Goal: Task Accomplishment & Management: Manage account settings

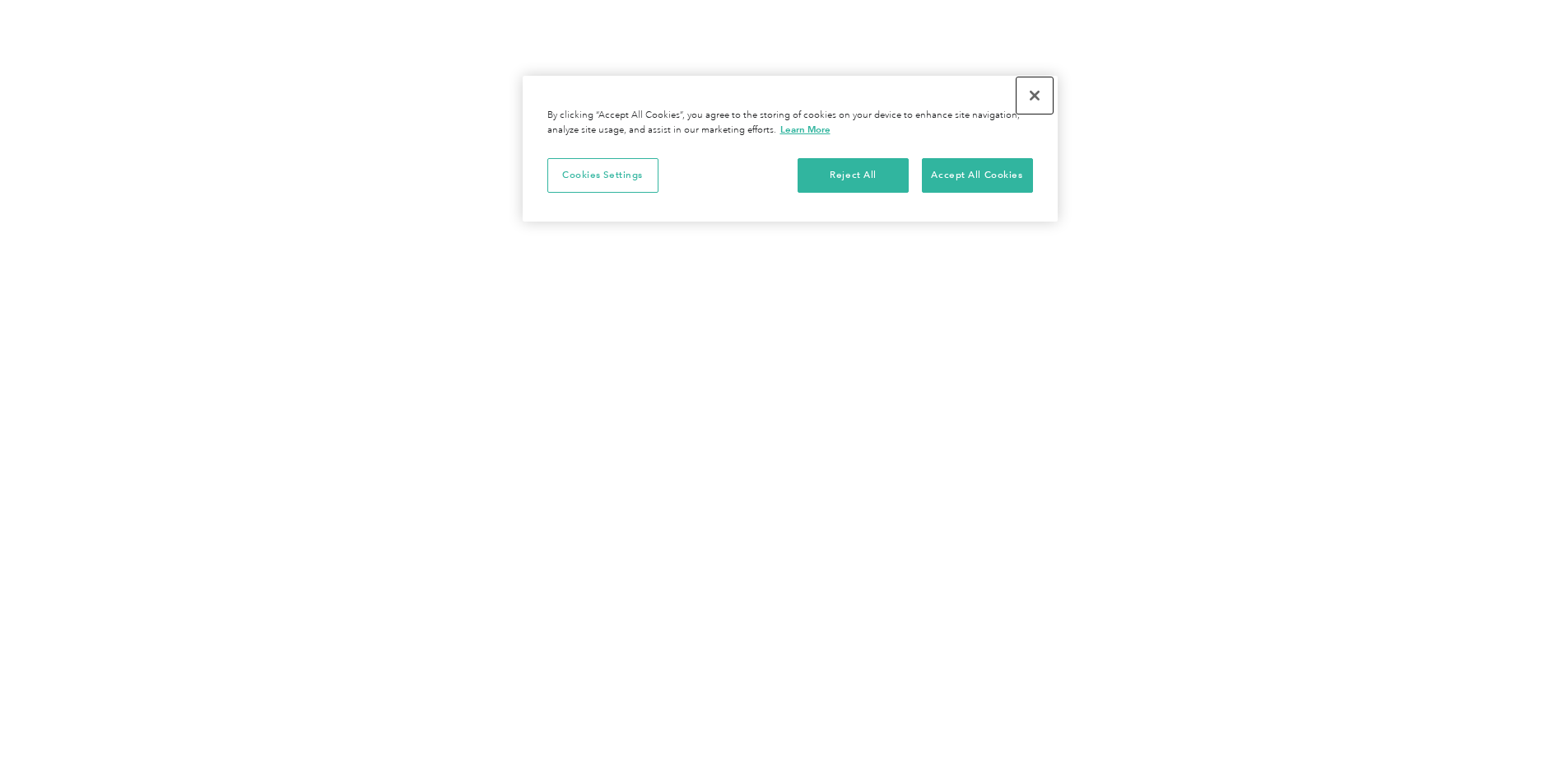
click at [1036, 100] on button "Close" at bounding box center [1034, 95] width 36 height 36
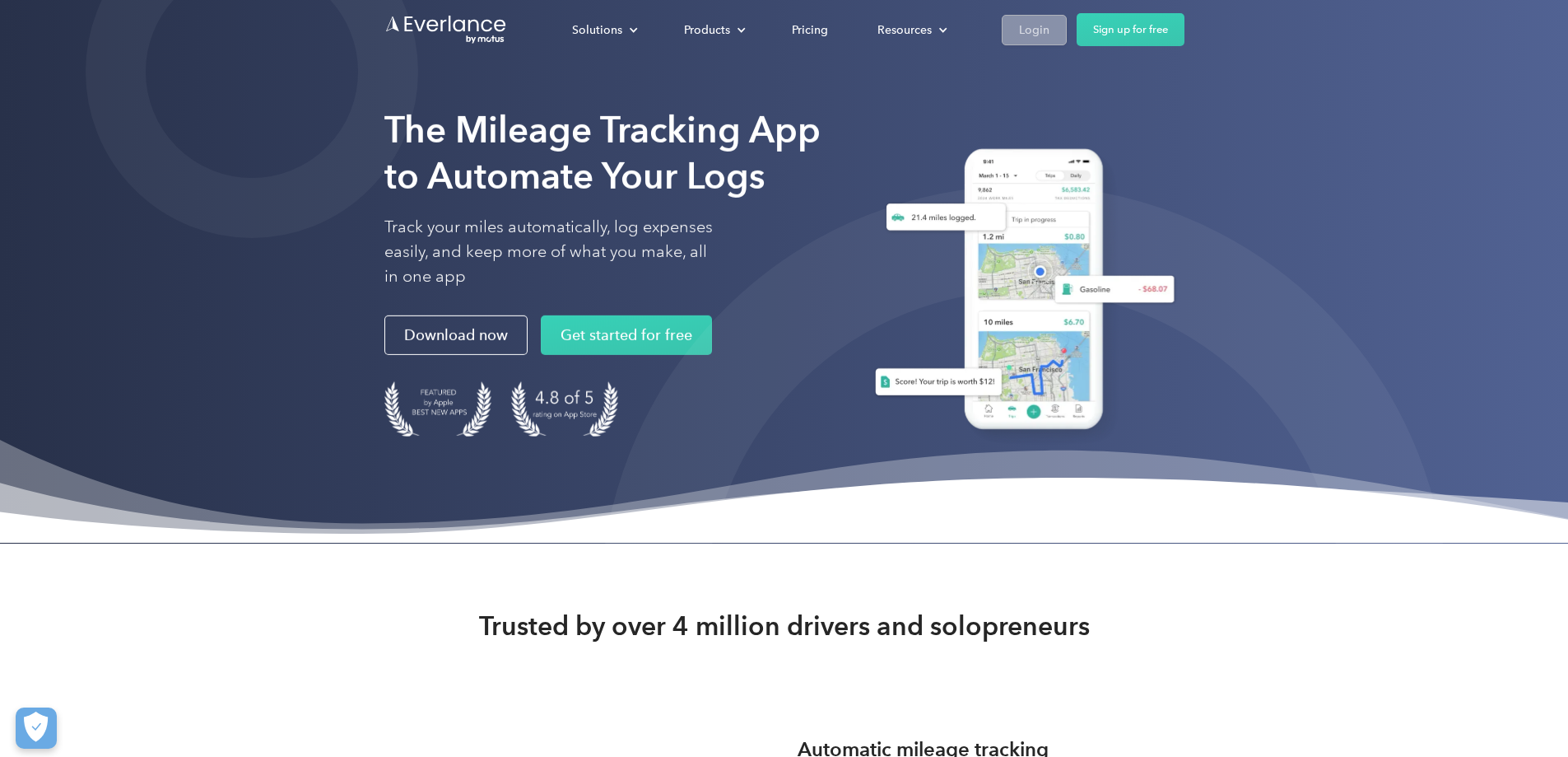
click at [1050, 34] on div "Login" at bounding box center [1034, 29] width 30 height 21
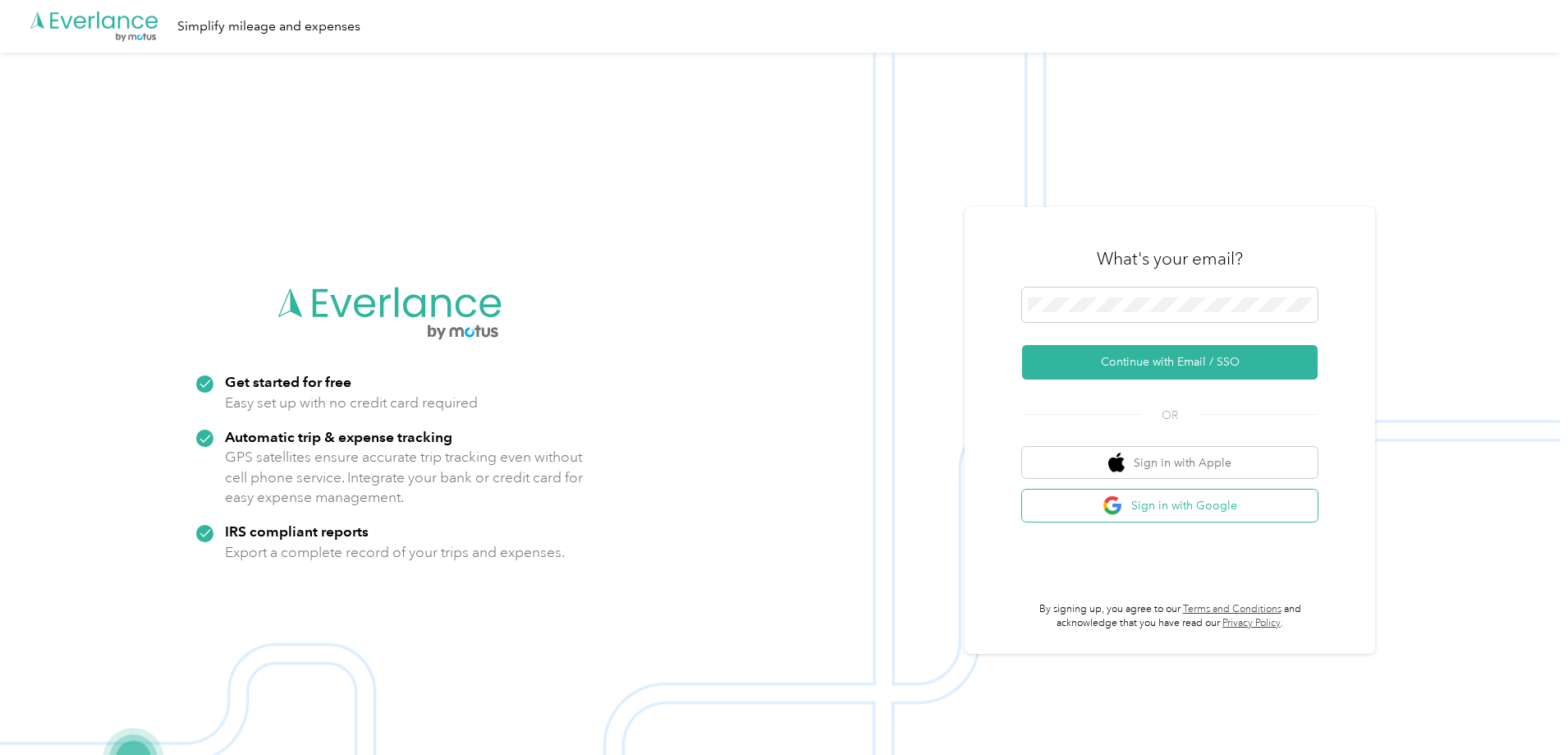
click at [1161, 503] on button "Sign in with Google" at bounding box center [1169, 505] width 295 height 32
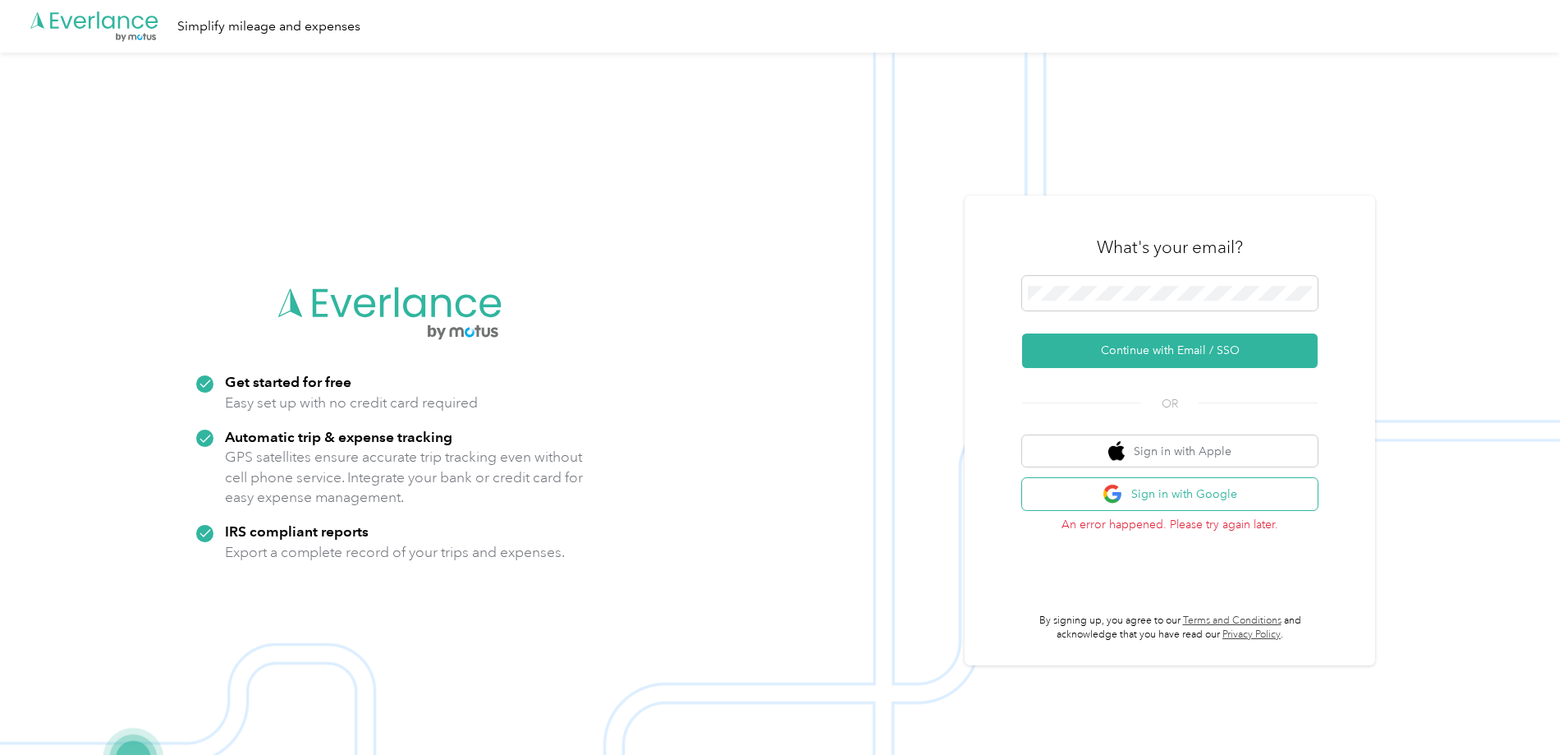
click at [1214, 494] on button "Sign in with Google" at bounding box center [1169, 494] width 295 height 32
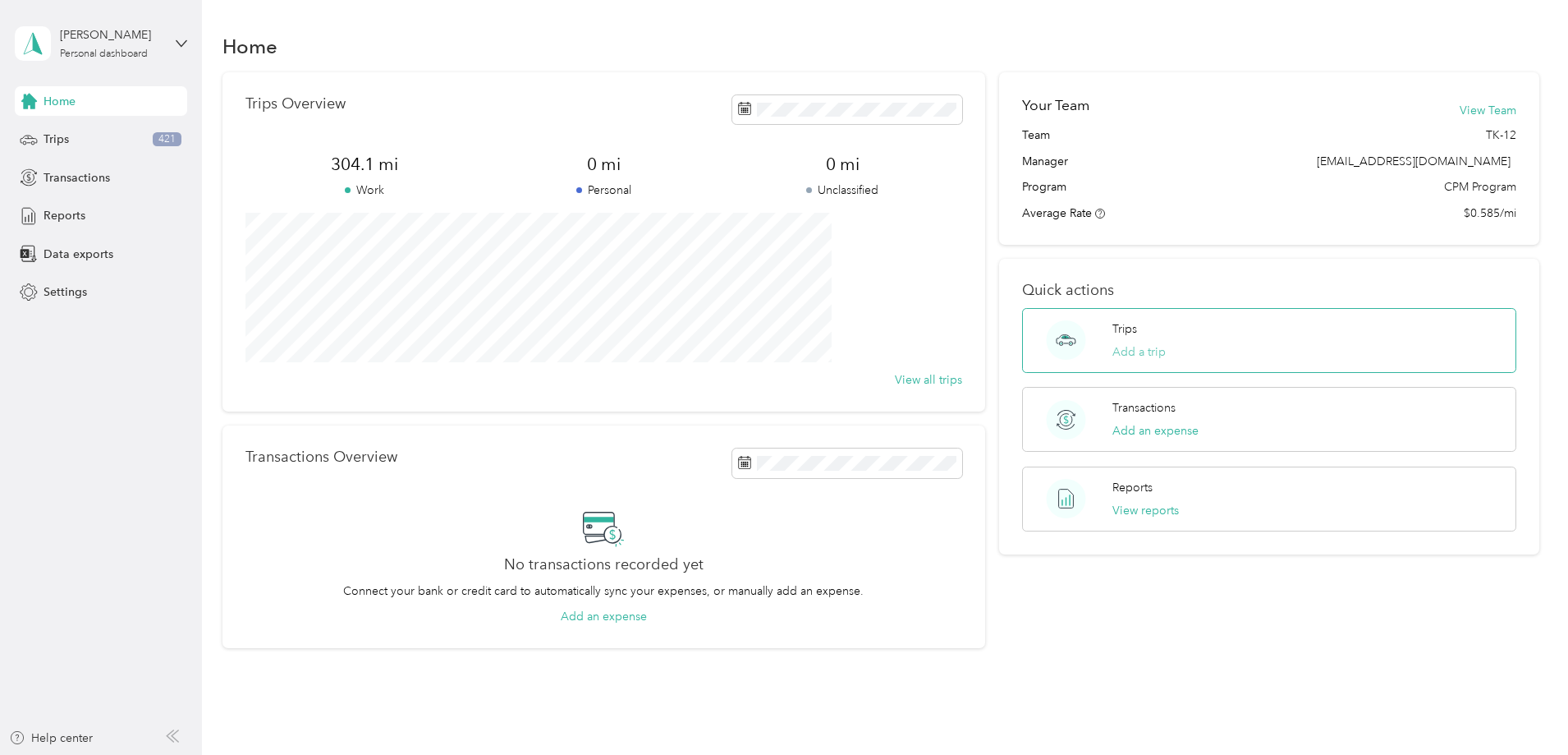
click at [1117, 351] on button "Add a trip" at bounding box center [1138, 352] width 54 height 18
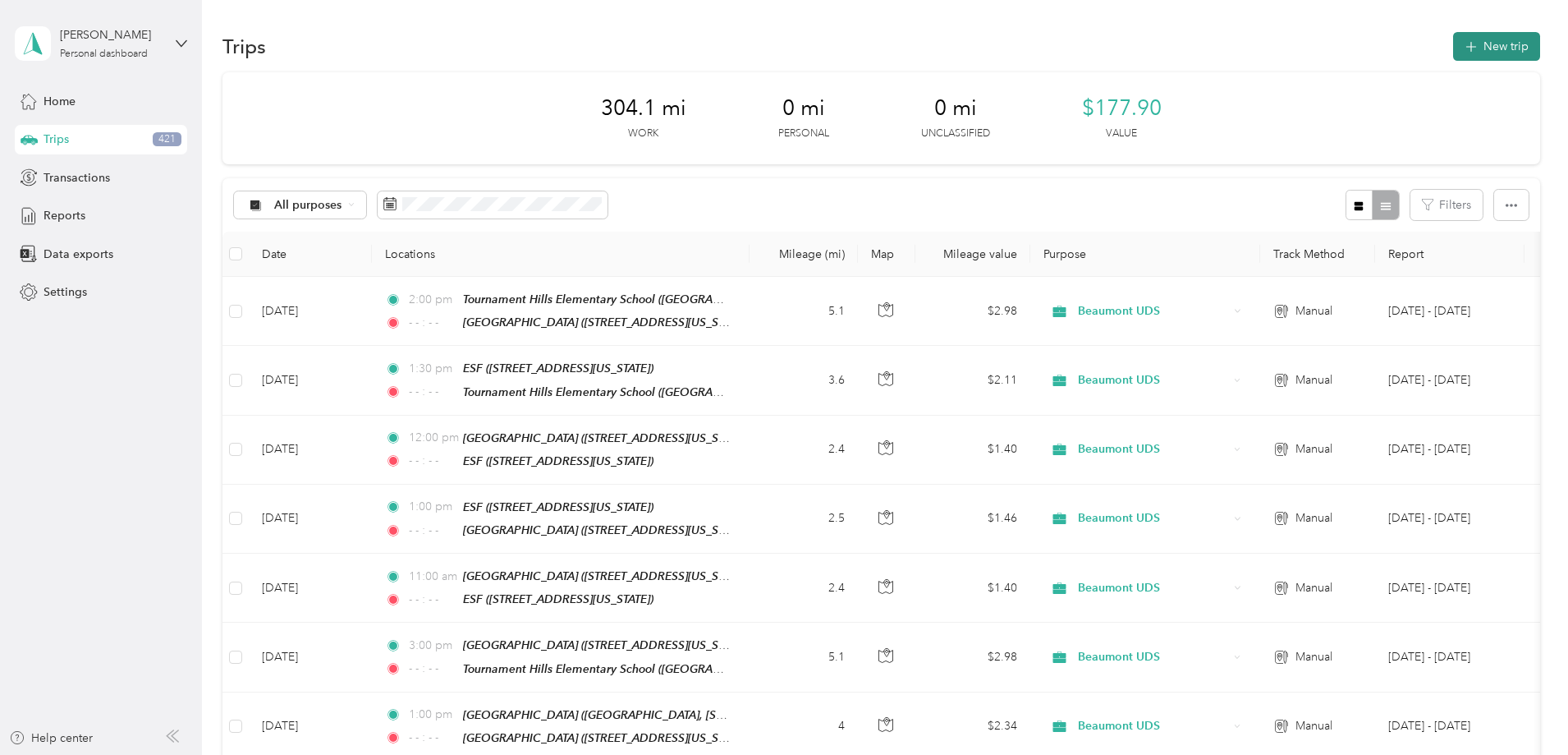
click at [1453, 48] on button "New trip" at bounding box center [1496, 46] width 87 height 28
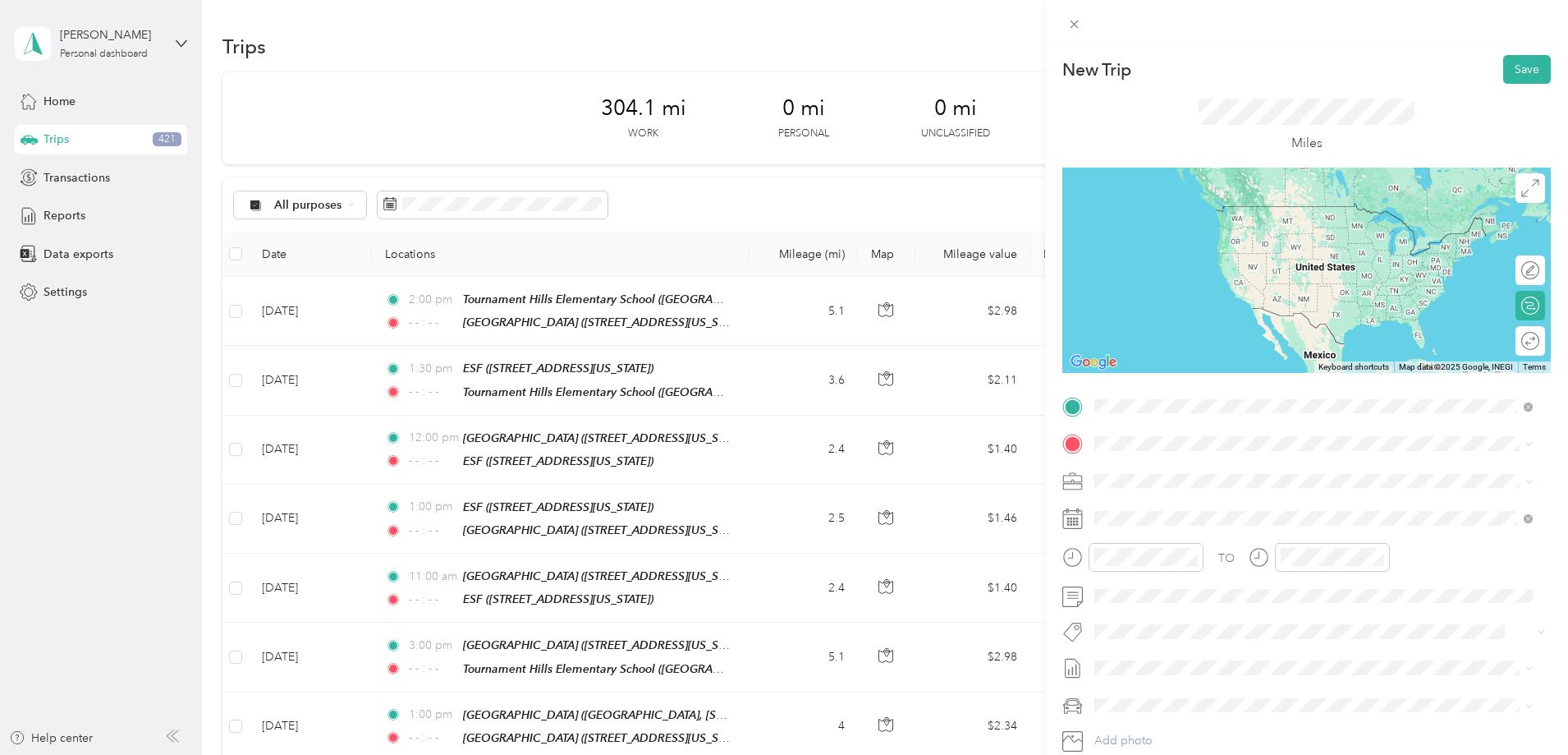
click at [1221, 470] on strong "Starlight Elementary School" at bounding box center [1242, 473] width 122 height 15
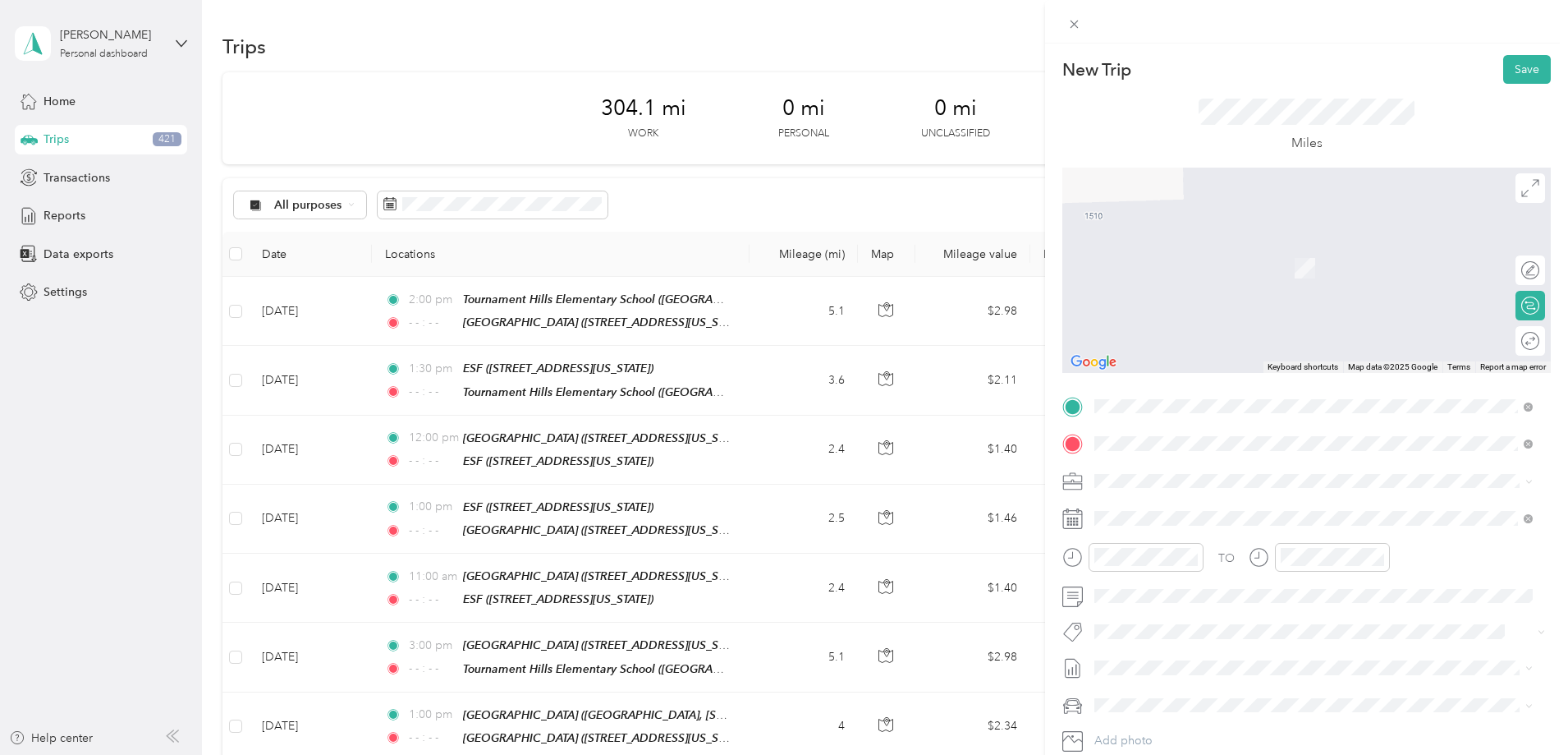
click at [1190, 506] on div "ESF" at bounding box center [1177, 507] width 104 height 15
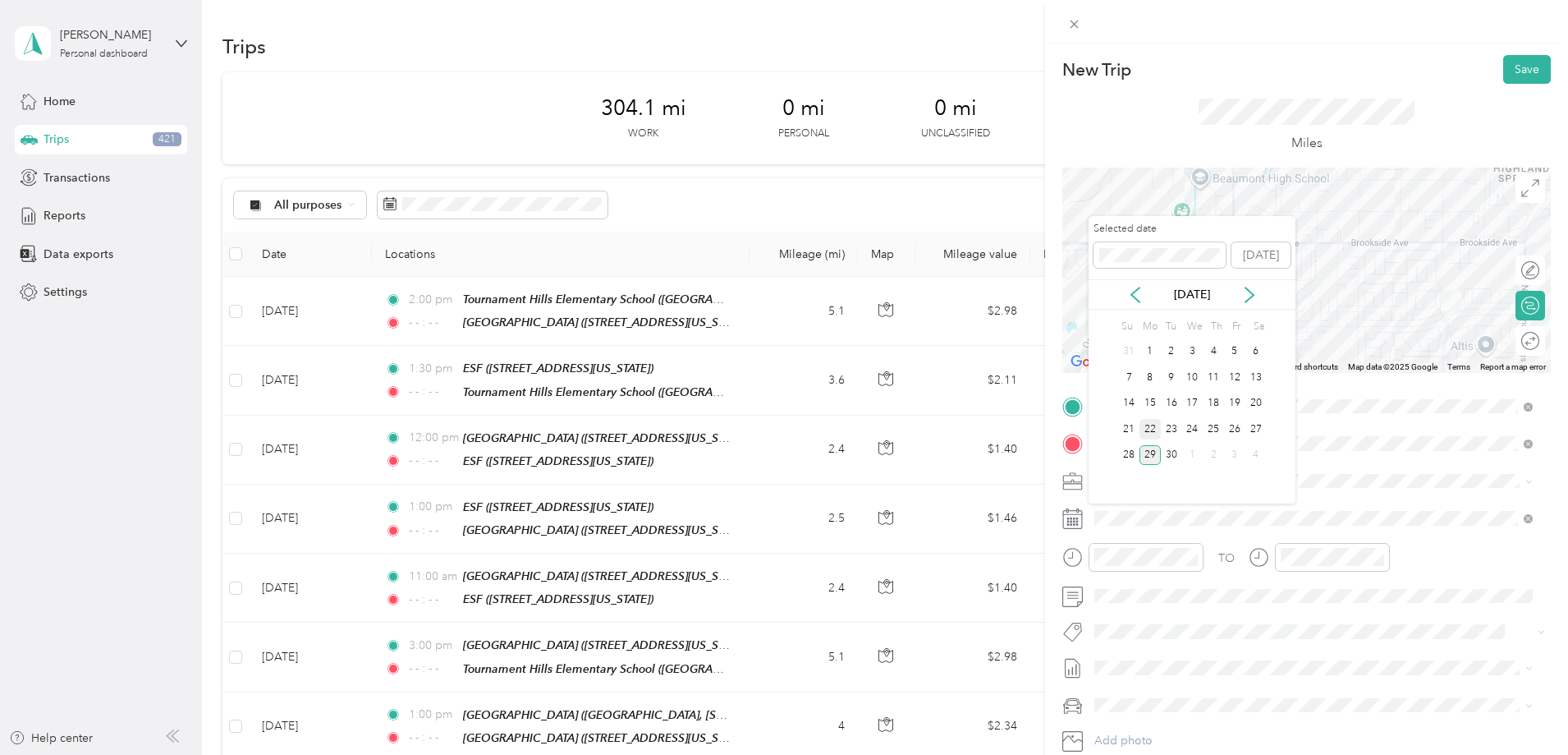
click at [1153, 428] on div "22" at bounding box center [1150, 428] width 21 height 20
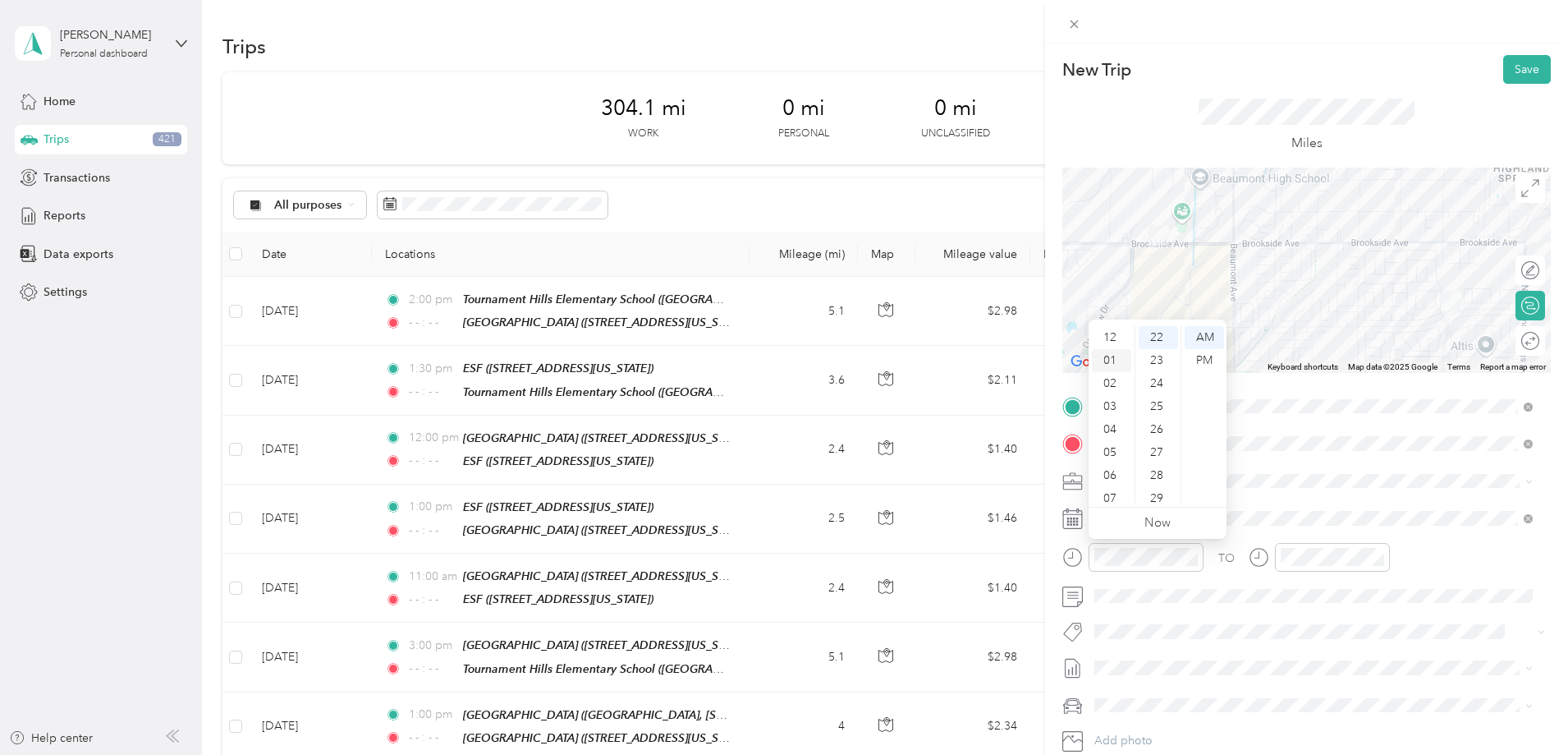
click at [1114, 361] on div "01" at bounding box center [1111, 361] width 39 height 23
click at [1148, 338] on div "00" at bounding box center [1157, 338] width 39 height 23
click at [1193, 363] on div "PM" at bounding box center [1204, 361] width 39 height 23
click at [1376, 560] on icon "close-circle" at bounding box center [1378, 557] width 12 height 12
click at [1516, 70] on button "Save" at bounding box center [1526, 68] width 48 height 28
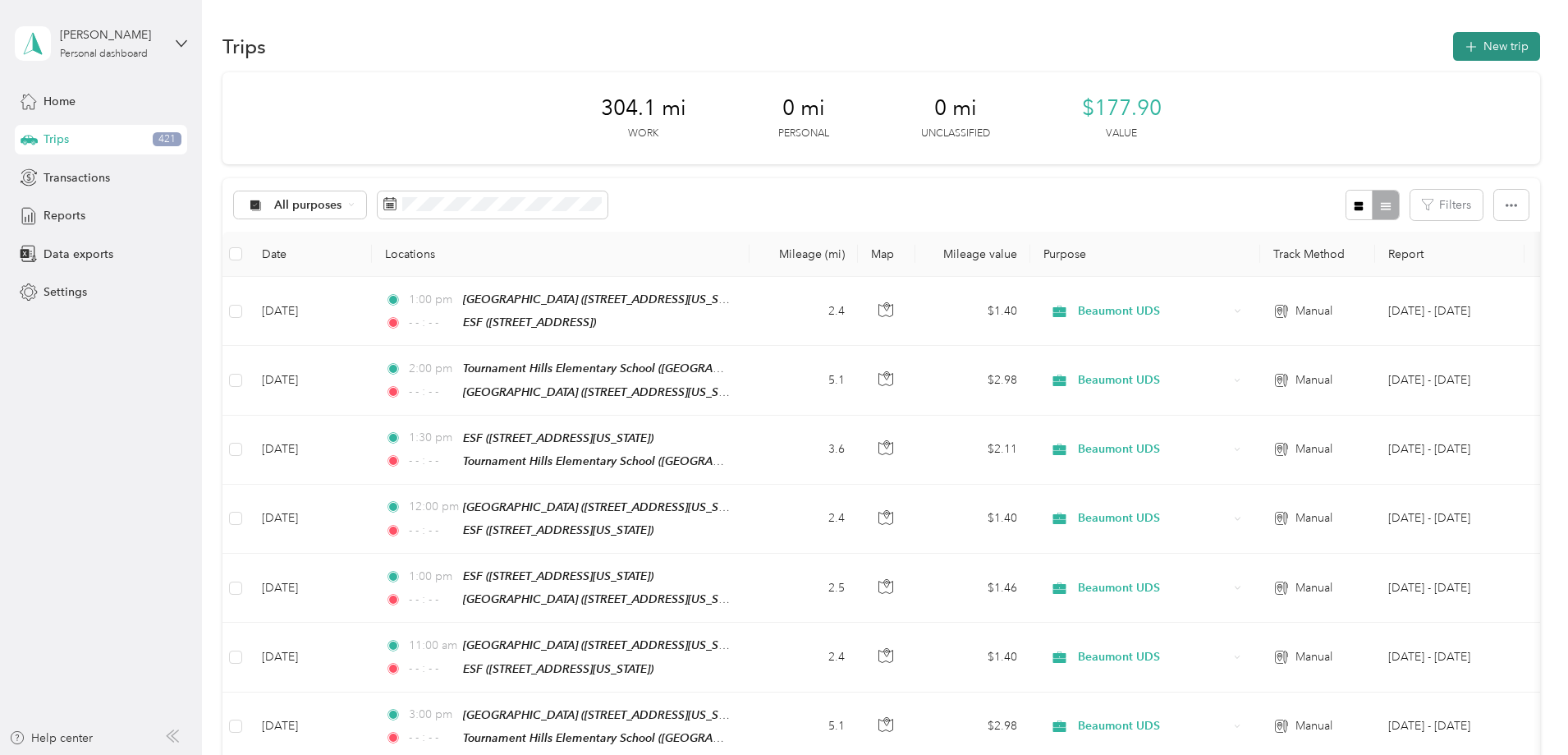
click at [1461, 50] on icon "button" at bounding box center [1470, 47] width 19 height 19
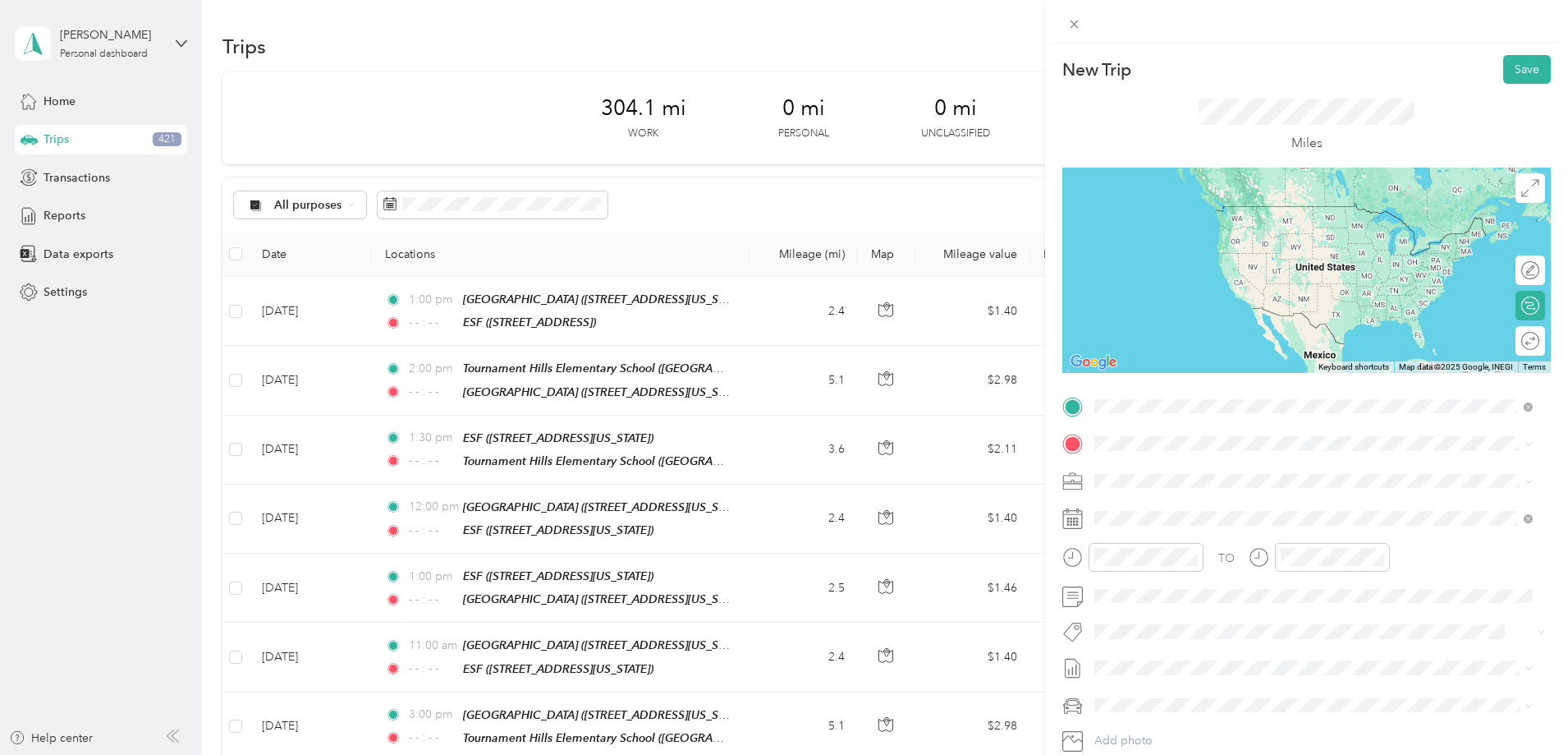
click at [1240, 475] on strong "Starlight Elementary School" at bounding box center [1242, 473] width 122 height 15
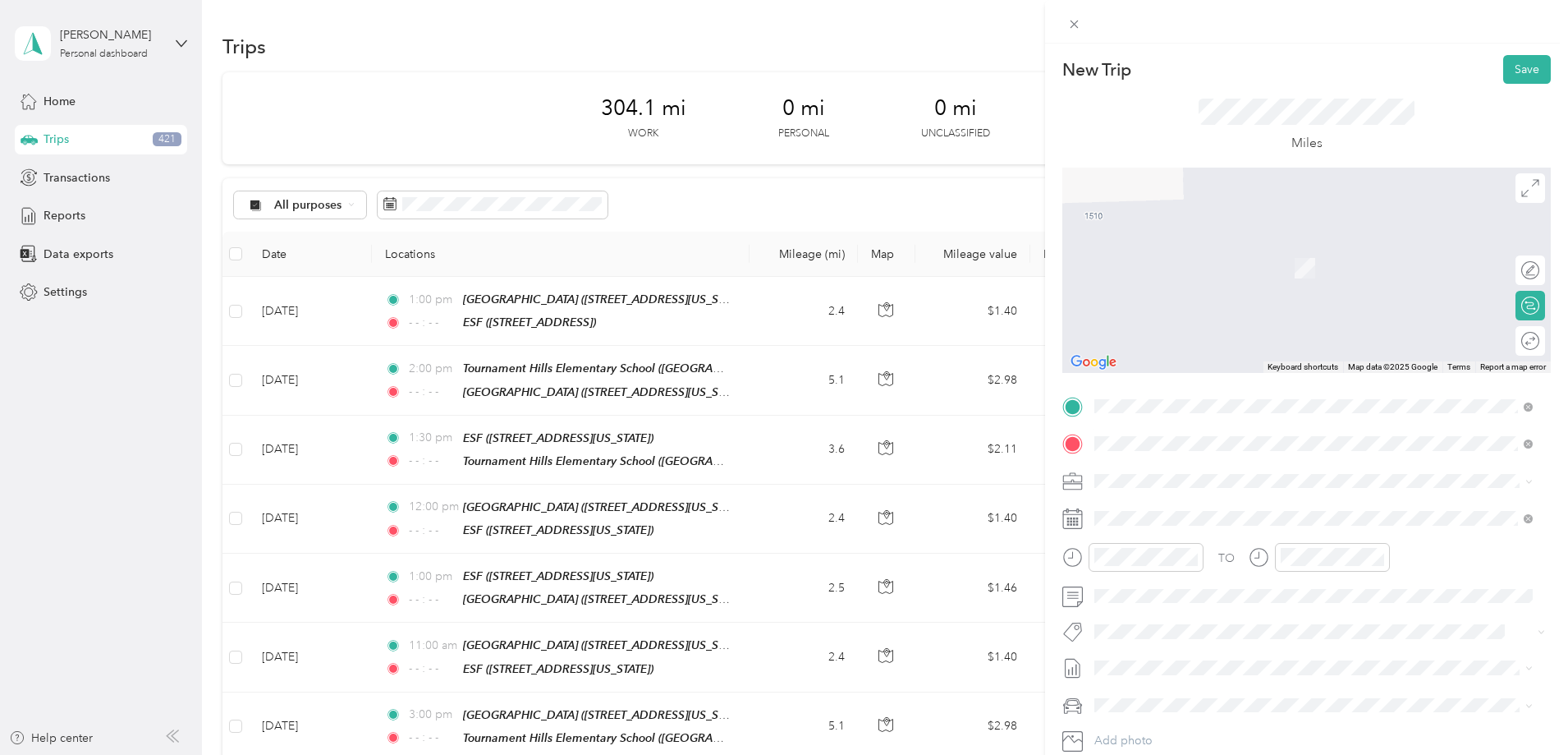
click at [1231, 550] on div "Beaumont High School Beaumont High School, 39139 Cherry Valley Blvd, 92223, Che…" at bounding box center [1313, 570] width 427 height 40
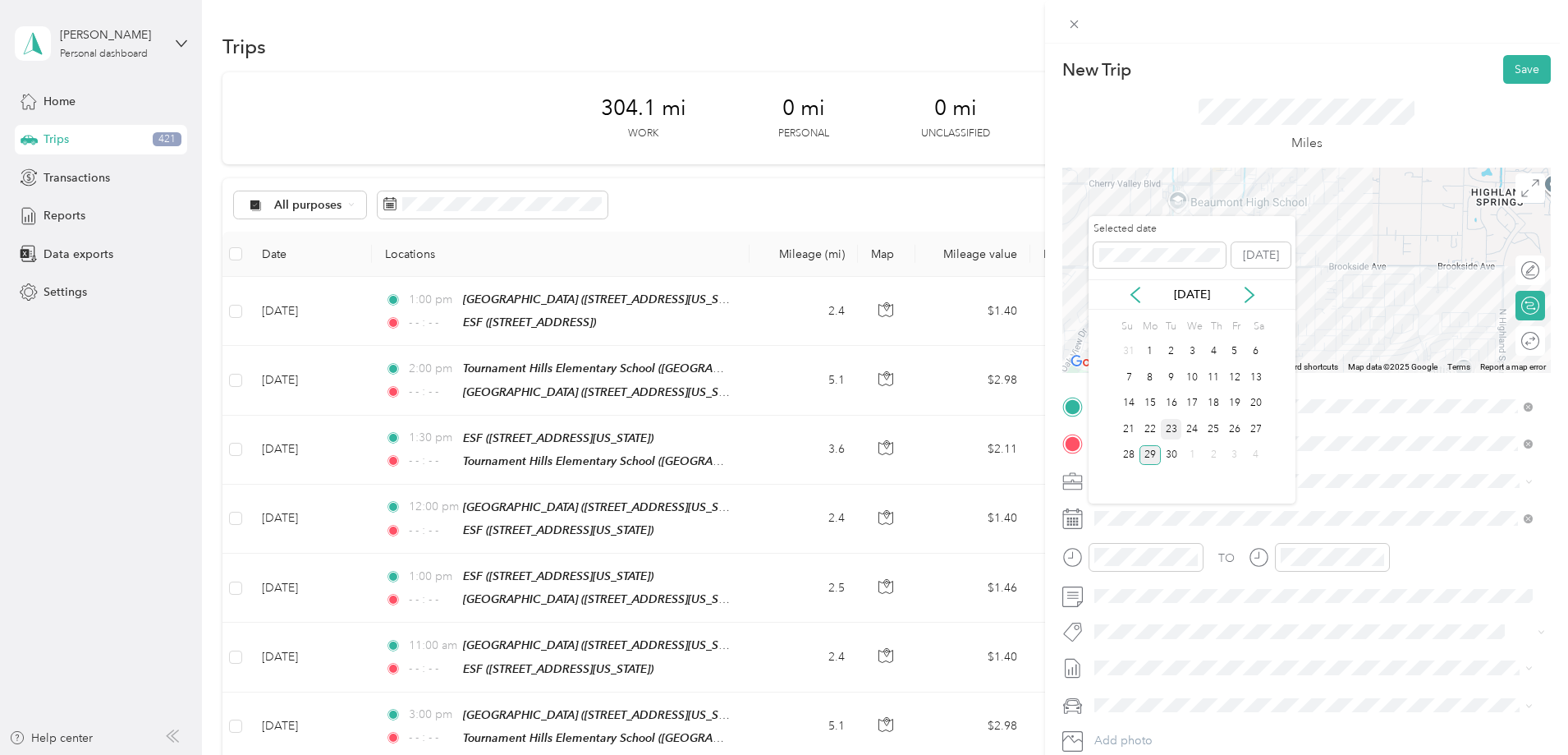
click at [1167, 434] on div "23" at bounding box center [1171, 428] width 21 height 20
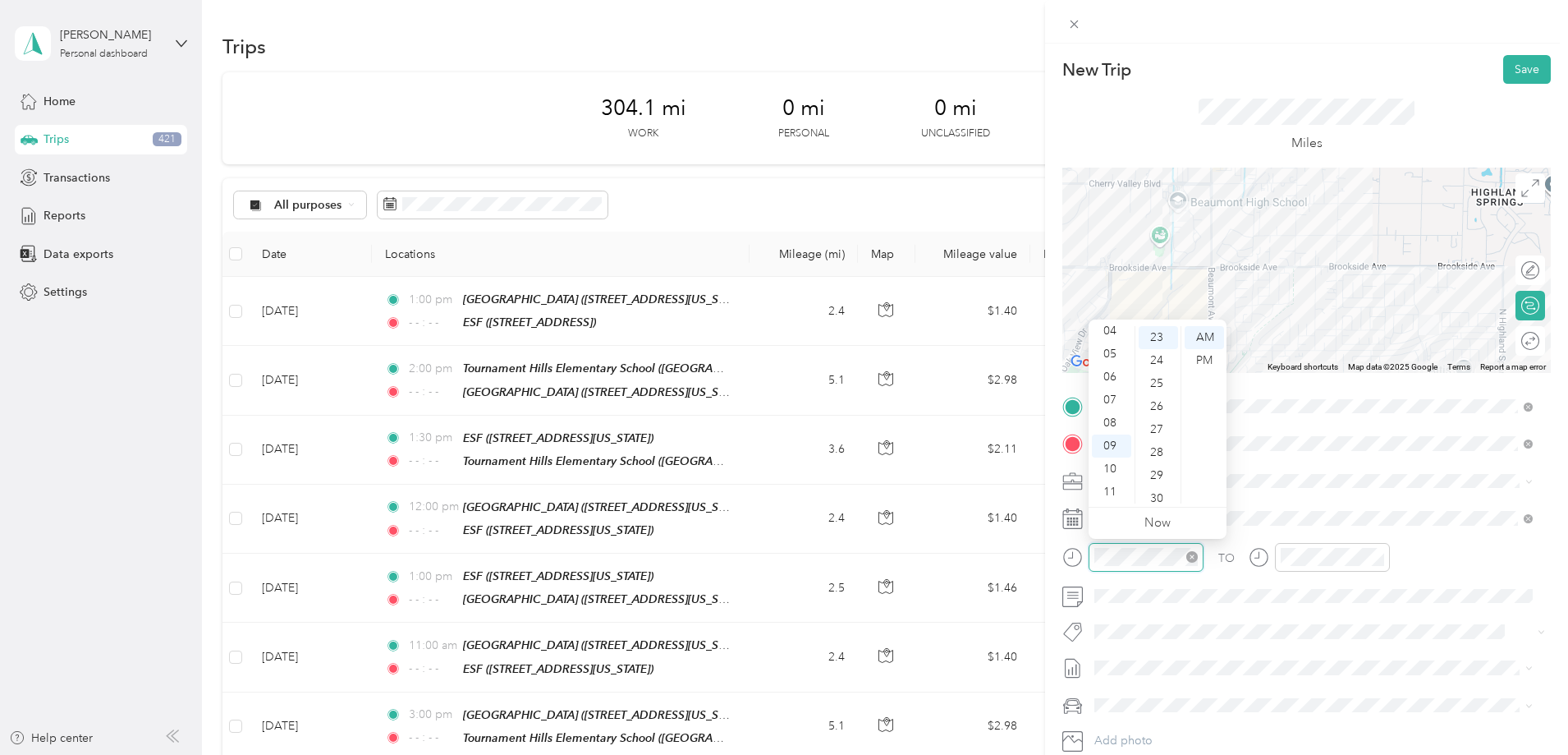
scroll to position [529, 0]
click at [1162, 496] on div "30" at bounding box center [1157, 498] width 39 height 23
click at [1377, 556] on icon "close-circle" at bounding box center [1378, 557] width 12 height 12
click at [1503, 70] on button "Save" at bounding box center [1526, 68] width 48 height 28
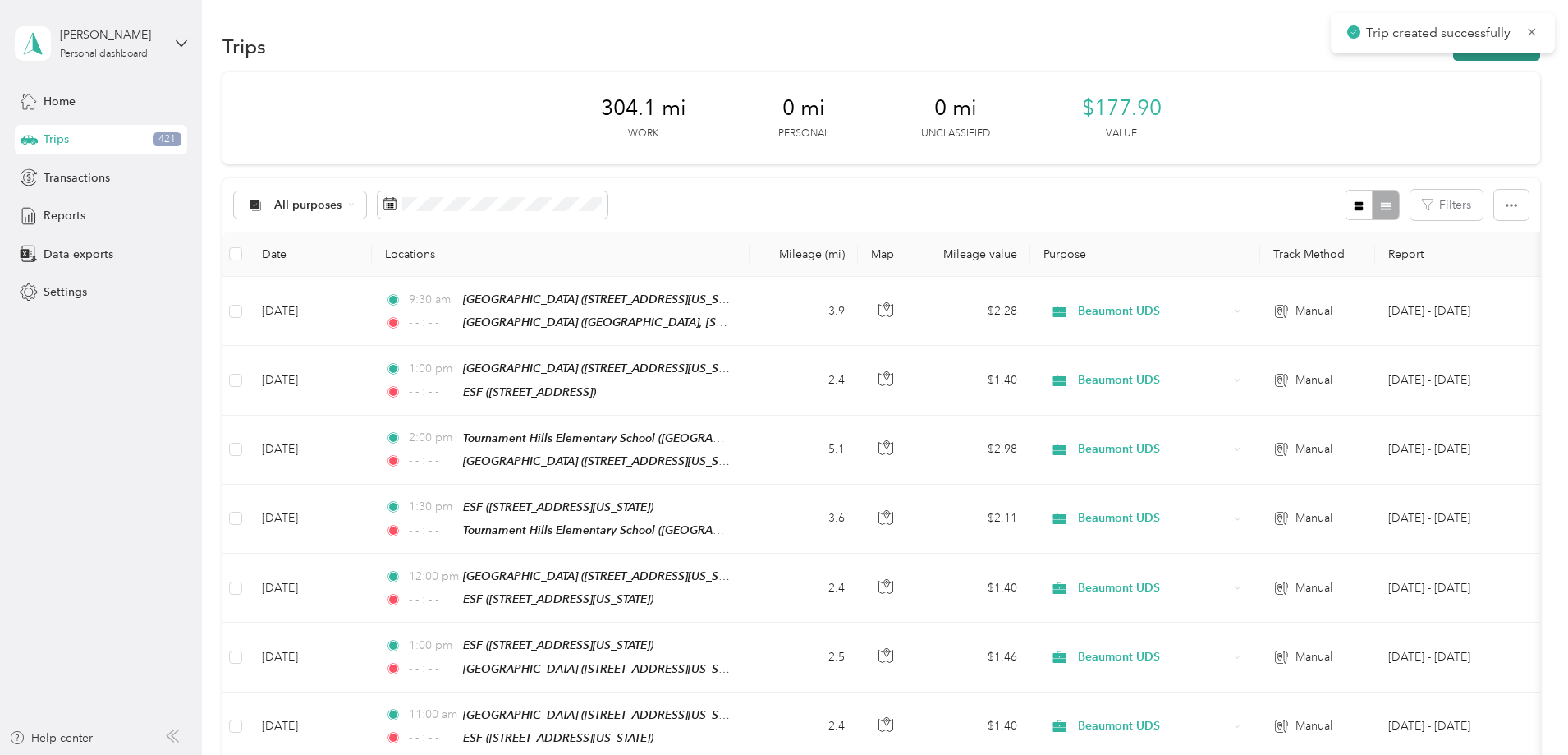
click at [1453, 56] on button "New trip" at bounding box center [1496, 46] width 87 height 28
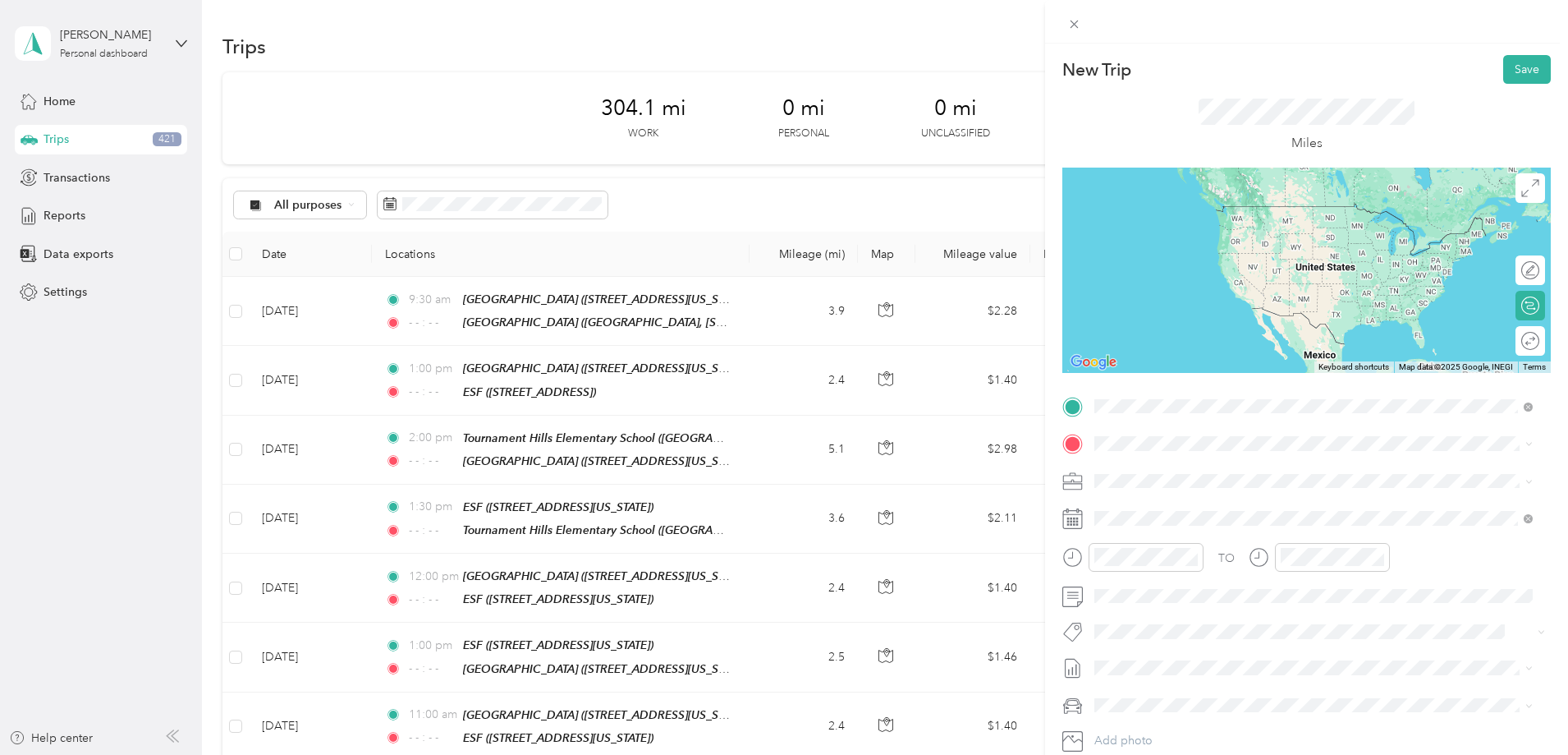
click at [1253, 521] on div "Beaumont High School" at bounding box center [1270, 523] width 289 height 15
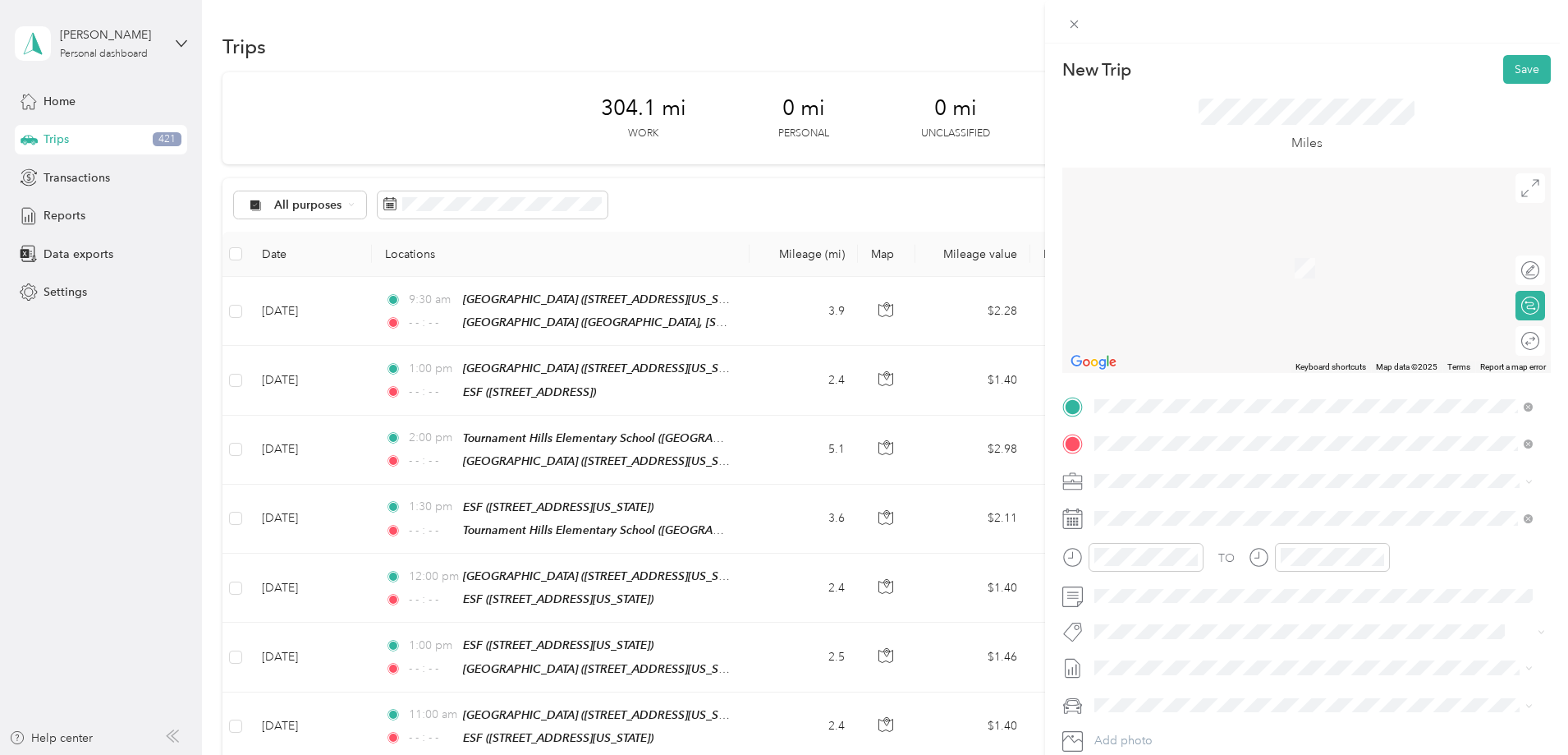
click at [1243, 523] on div "TEAM Starlight Elementary School 1510 Cougar Way, 92223, Beaumont, California, …" at bounding box center [1214, 520] width 178 height 40
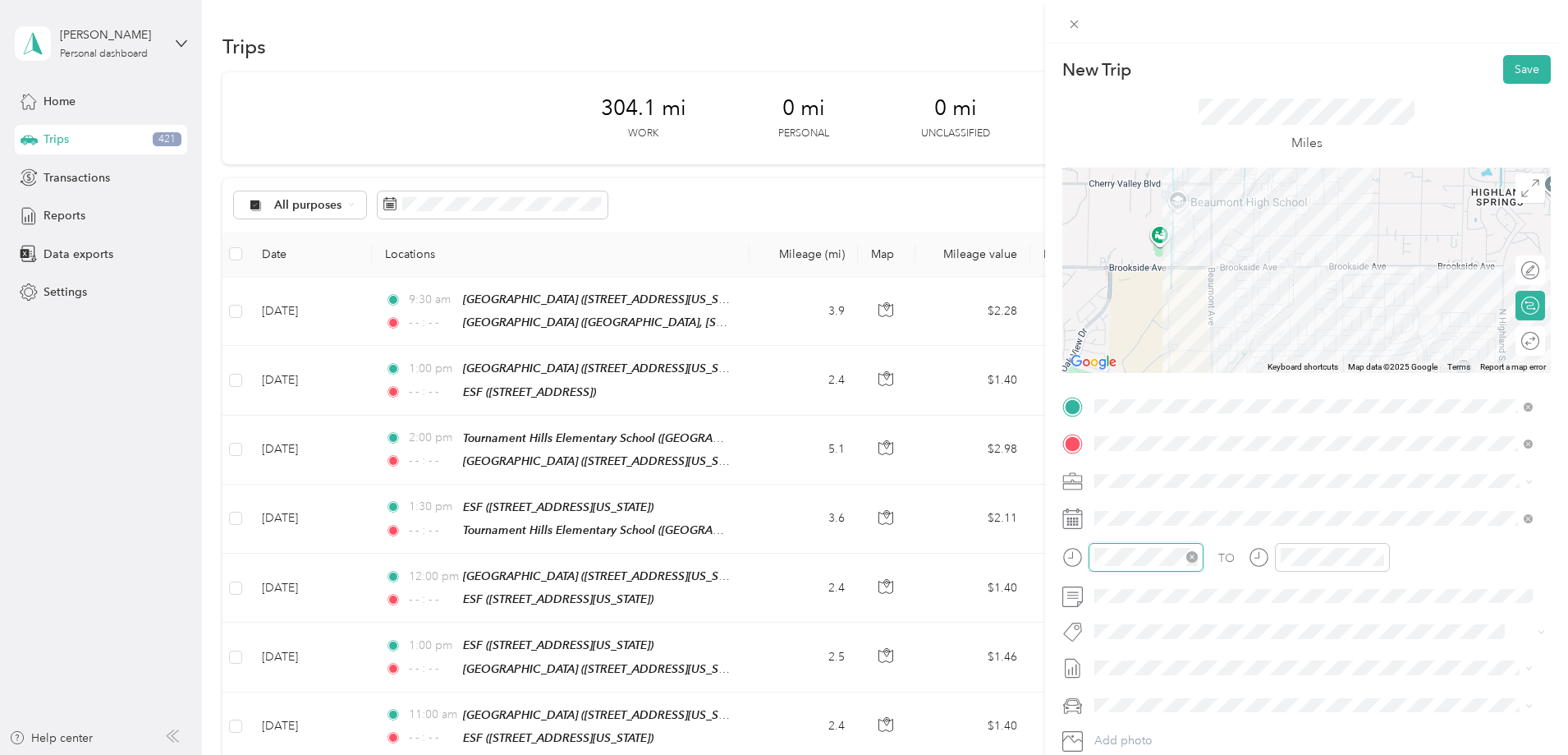
scroll to position [99, 0]
click at [1117, 473] on div "10" at bounding box center [1111, 469] width 39 height 23
click at [1161, 477] on div "30" at bounding box center [1157, 476] width 39 height 23
click at [1380, 555] on icon "close-circle" at bounding box center [1378, 557] width 12 height 12
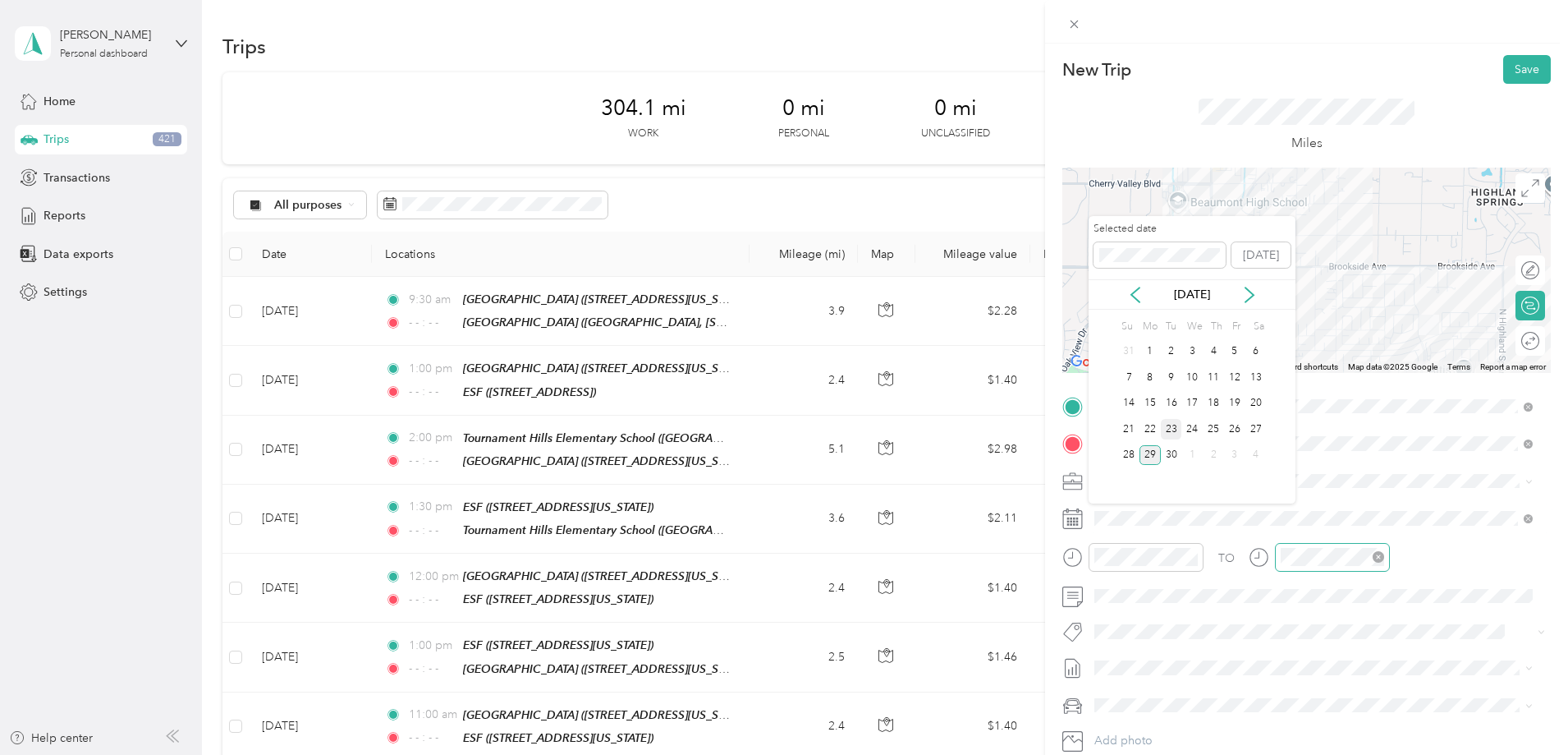
click at [1169, 429] on div "23" at bounding box center [1171, 428] width 21 height 20
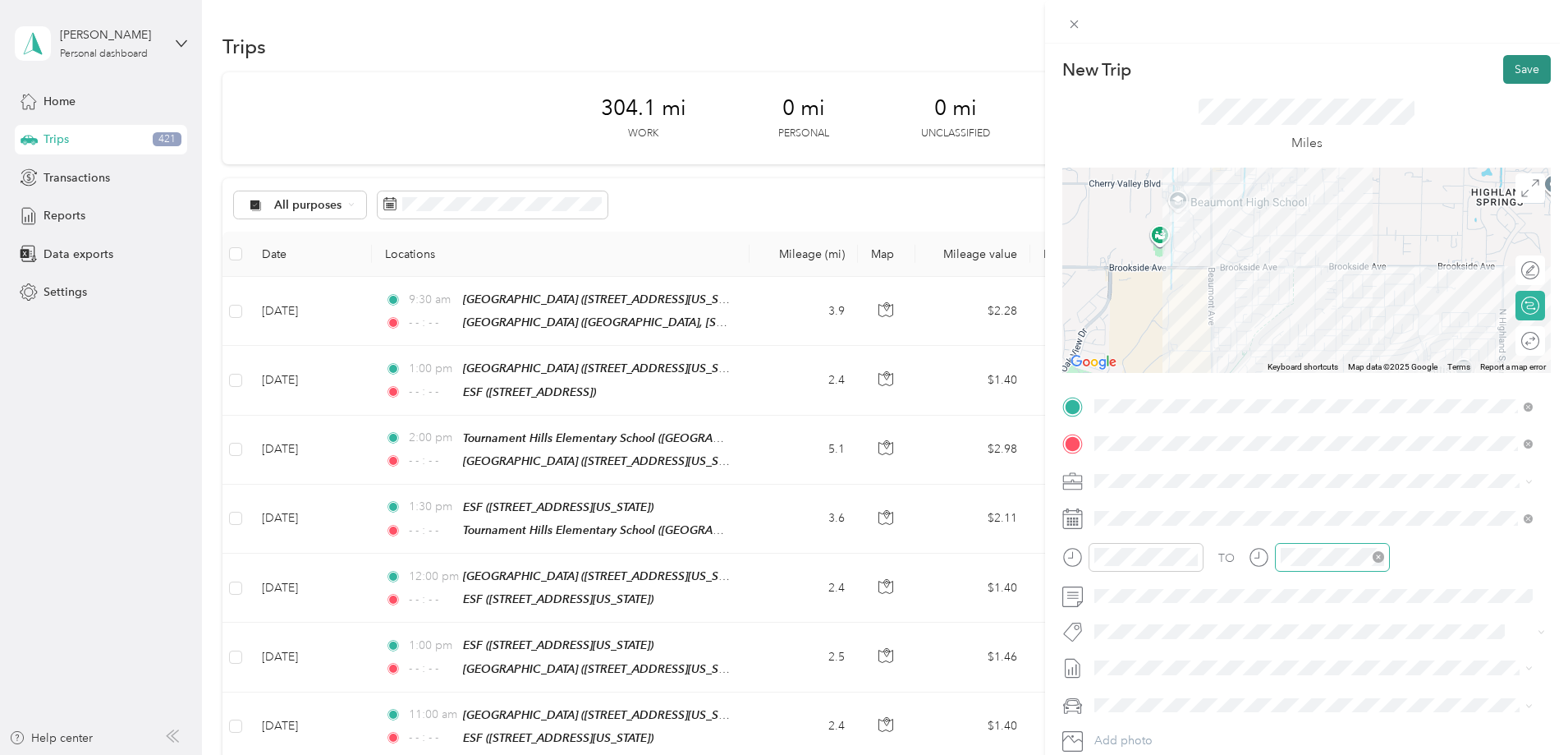
click at [1525, 72] on button "Save" at bounding box center [1526, 68] width 48 height 28
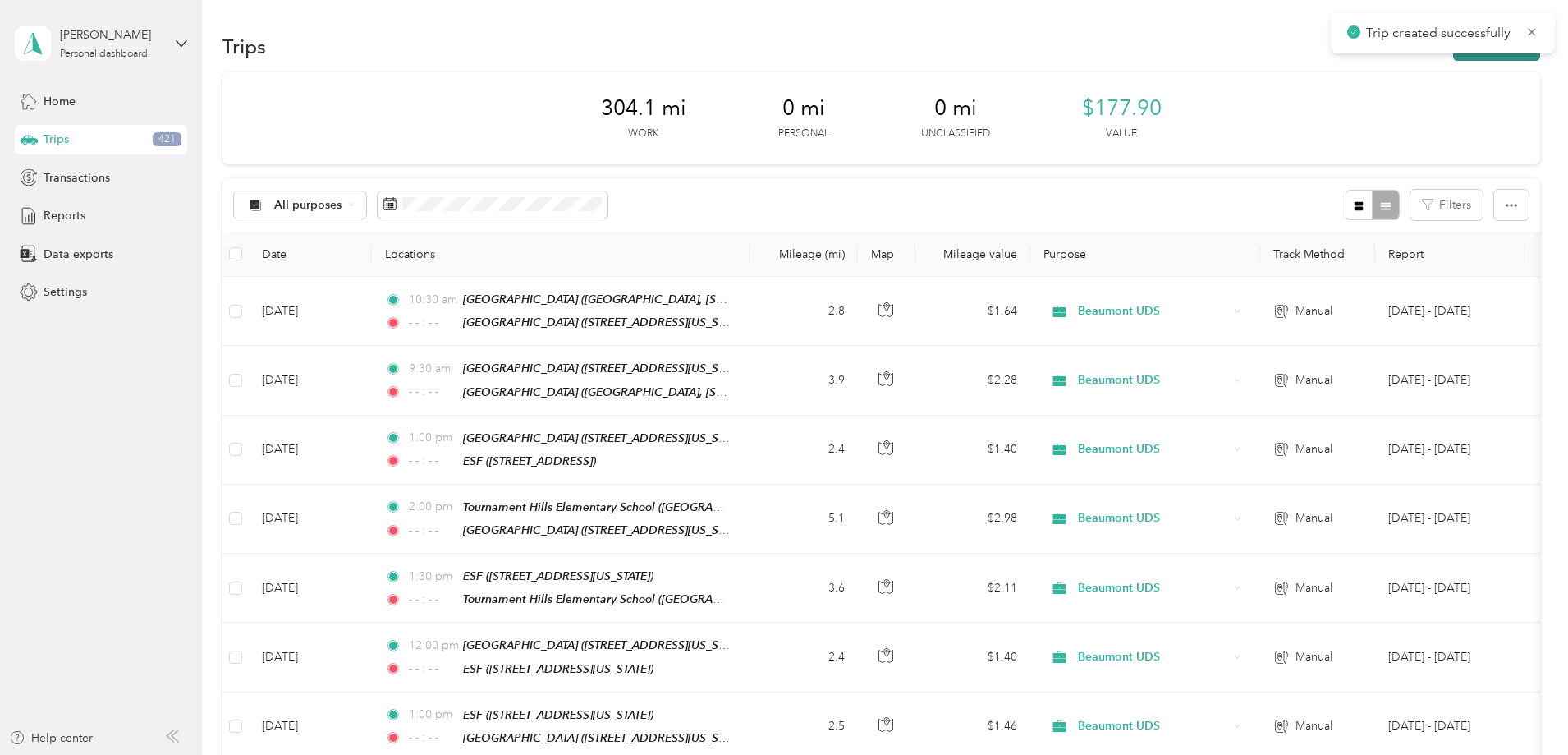
click at [1453, 59] on button "New trip" at bounding box center [1496, 46] width 87 height 28
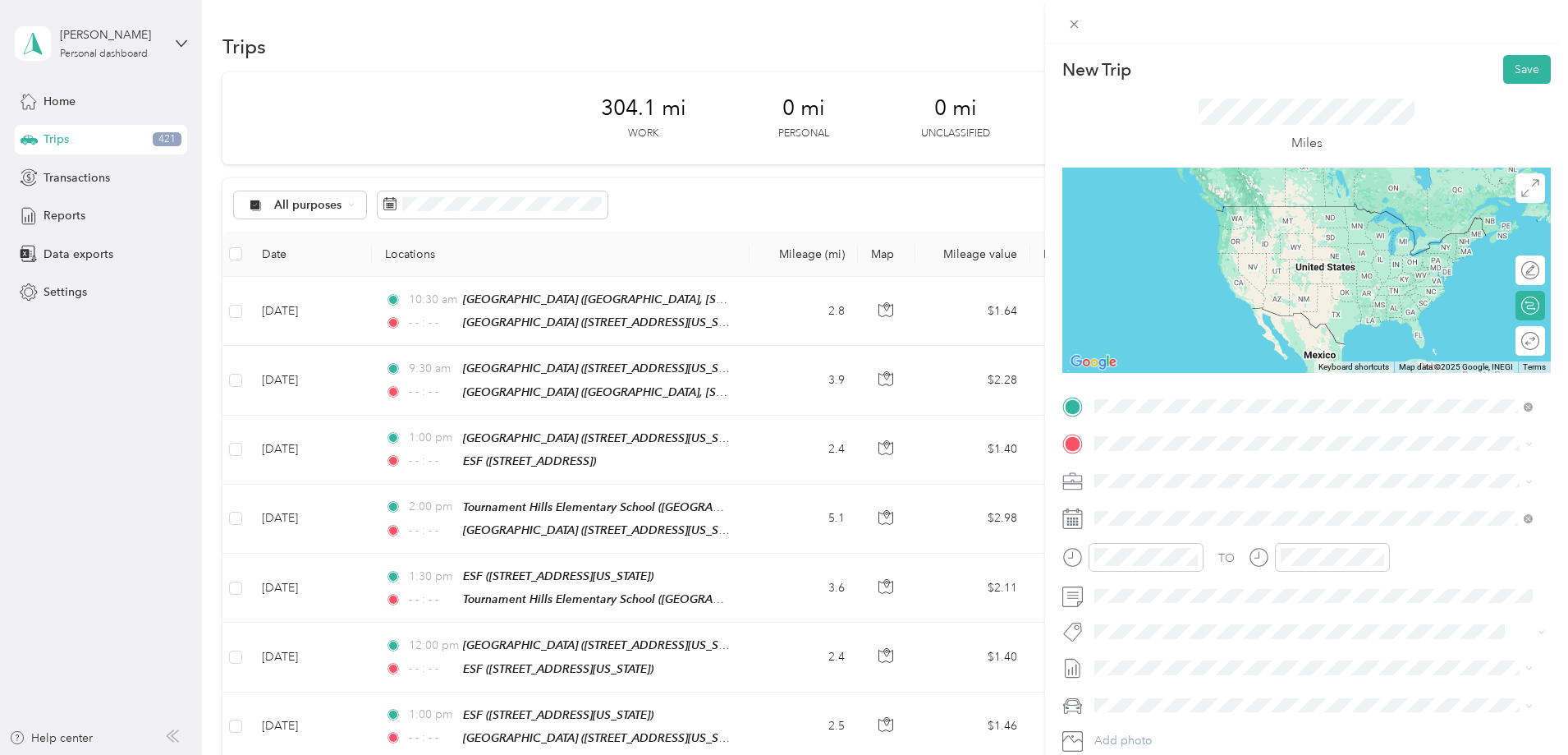
click at [1239, 478] on strong "Starlight Elementary School" at bounding box center [1242, 473] width 122 height 15
click at [1263, 455] on ol "From your Favorite places TEAM Starlight Elementary School 1510 Cougar Way, 922…" at bounding box center [1313, 536] width 450 height 230
click at [1194, 489] on span "1510 Cougar Way, 92223, Beaumont, California, United States" at bounding box center [1207, 496] width 164 height 14
click at [1200, 533] on div "ESF 38900 Brookside Ave, 92223, Beaumont, CA, United States" at bounding box center [1313, 518] width 427 height 40
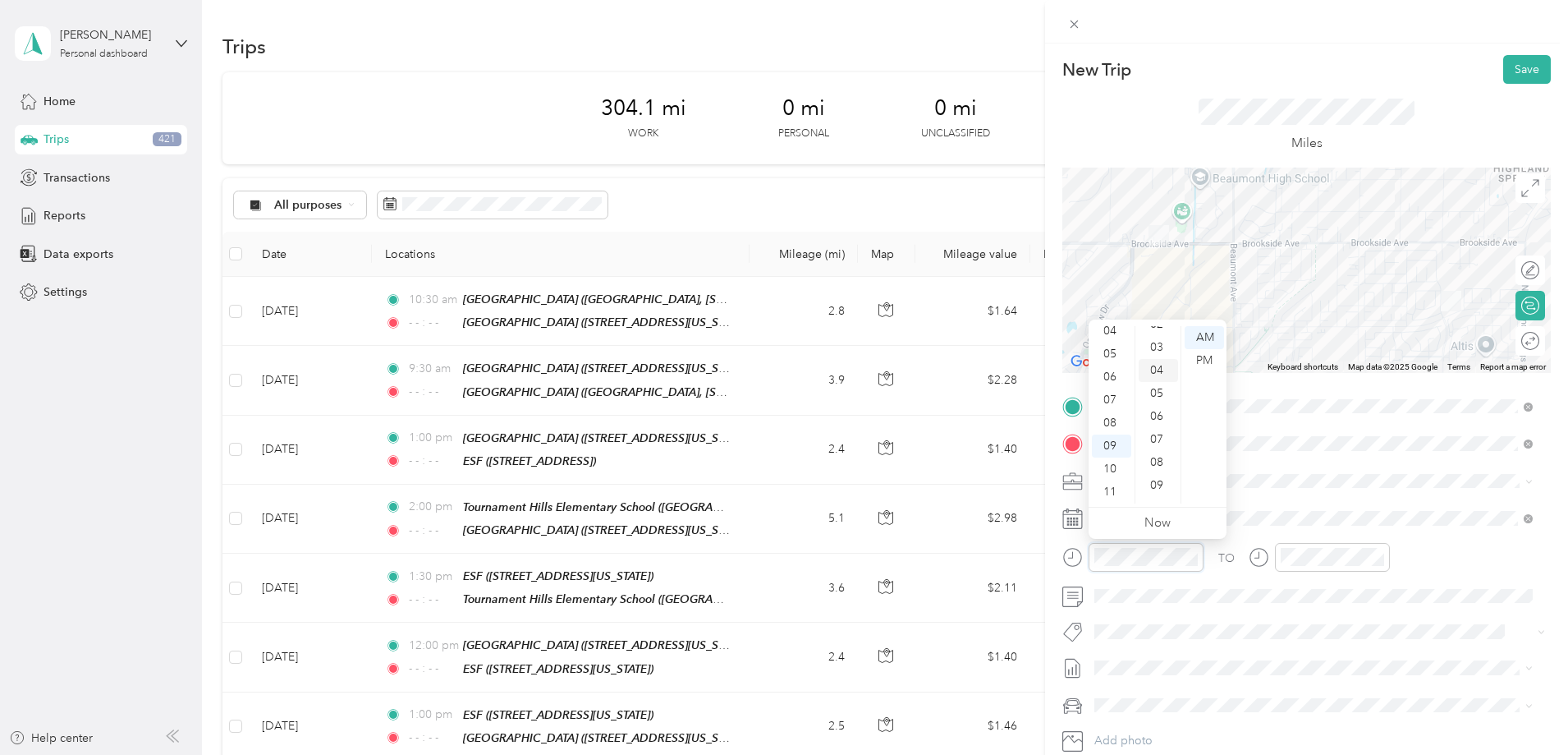
scroll to position [0, 0]
click at [1164, 338] on div "00" at bounding box center [1157, 338] width 39 height 23
click at [1377, 560] on icon "close-circle" at bounding box center [1378, 557] width 12 height 12
click at [1513, 68] on button "Save" at bounding box center [1526, 68] width 48 height 28
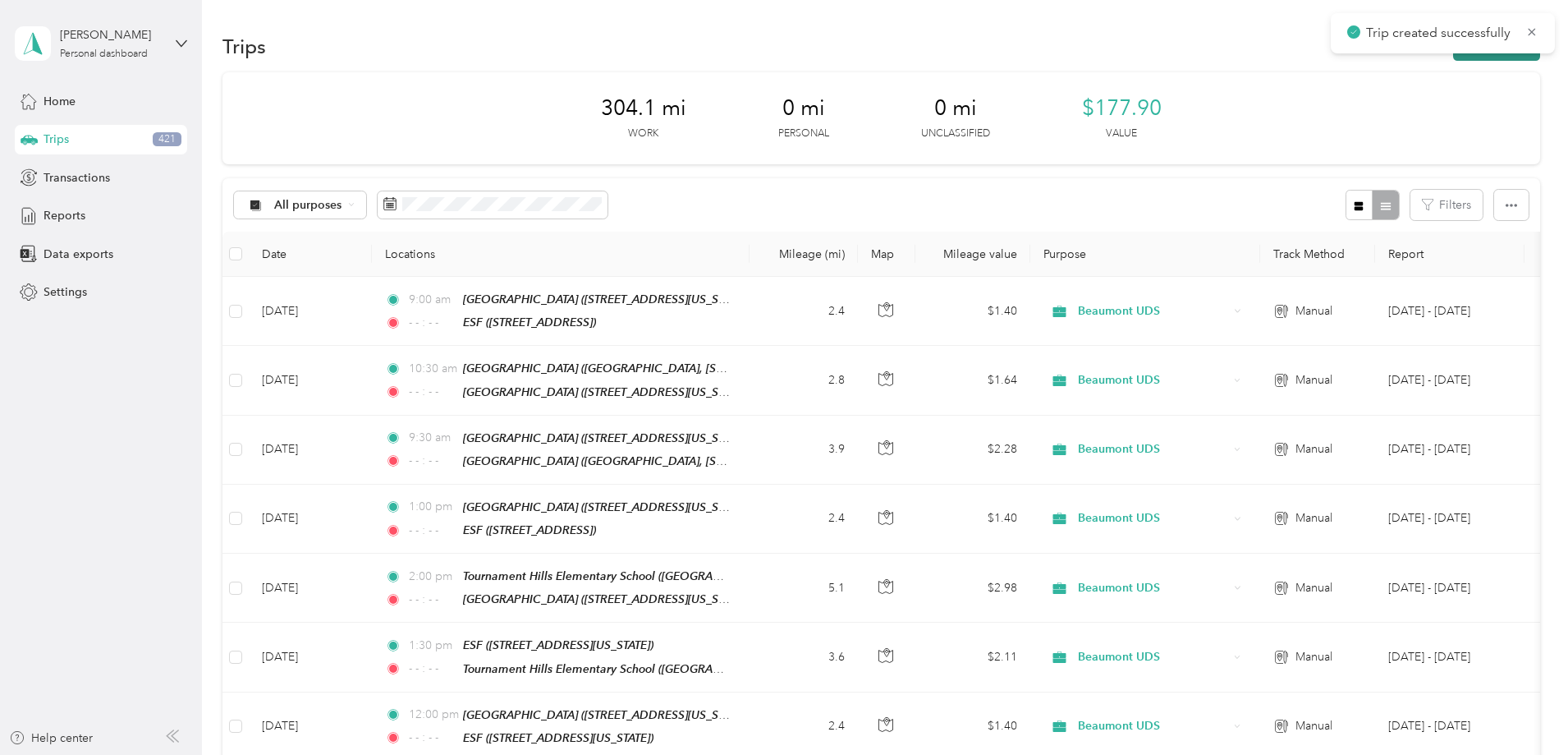
click at [1453, 60] on button "New trip" at bounding box center [1496, 46] width 87 height 28
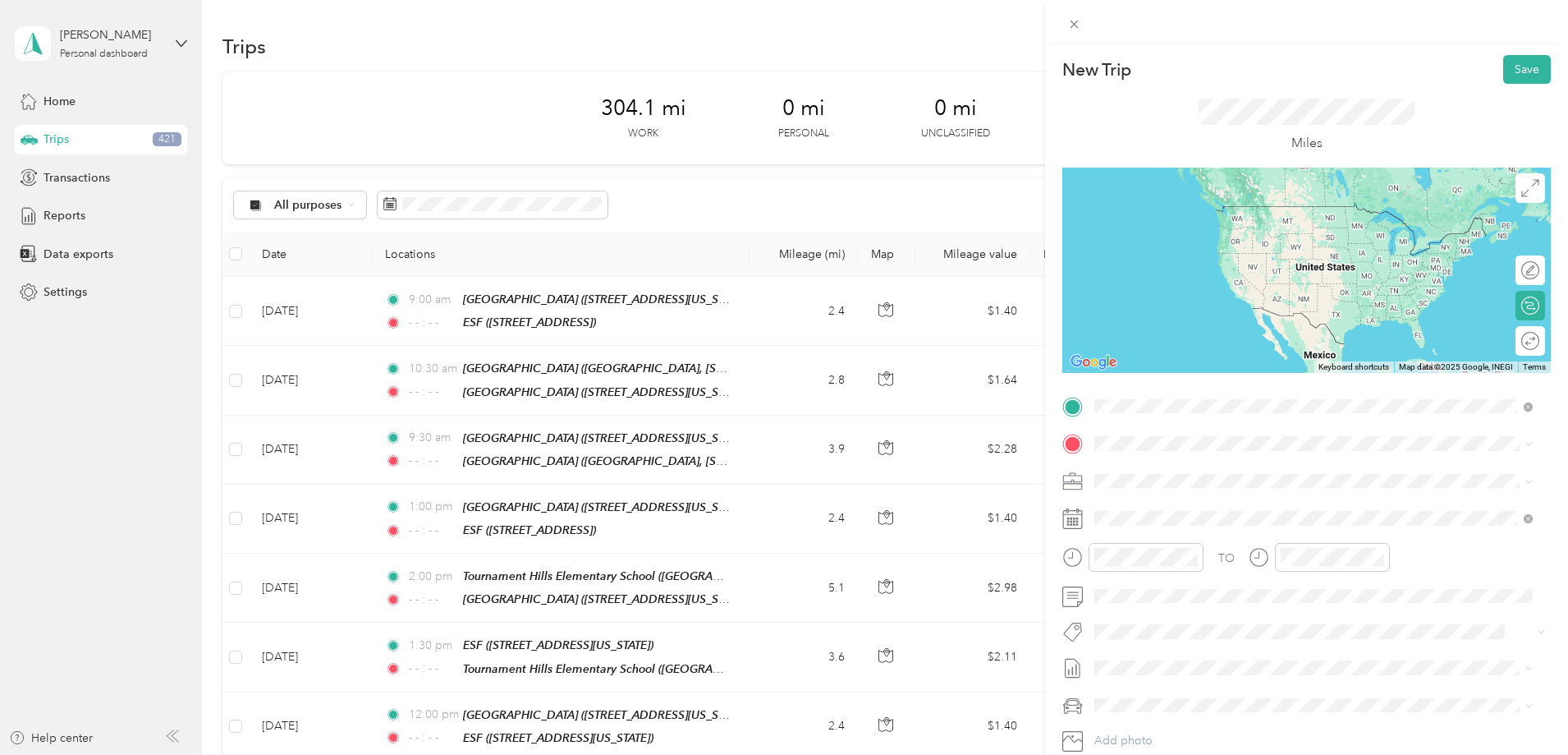
click at [1144, 483] on span "38900 Brookside Ave, 92223, Beaumont, CA, United States" at bounding box center [1177, 490] width 104 height 14
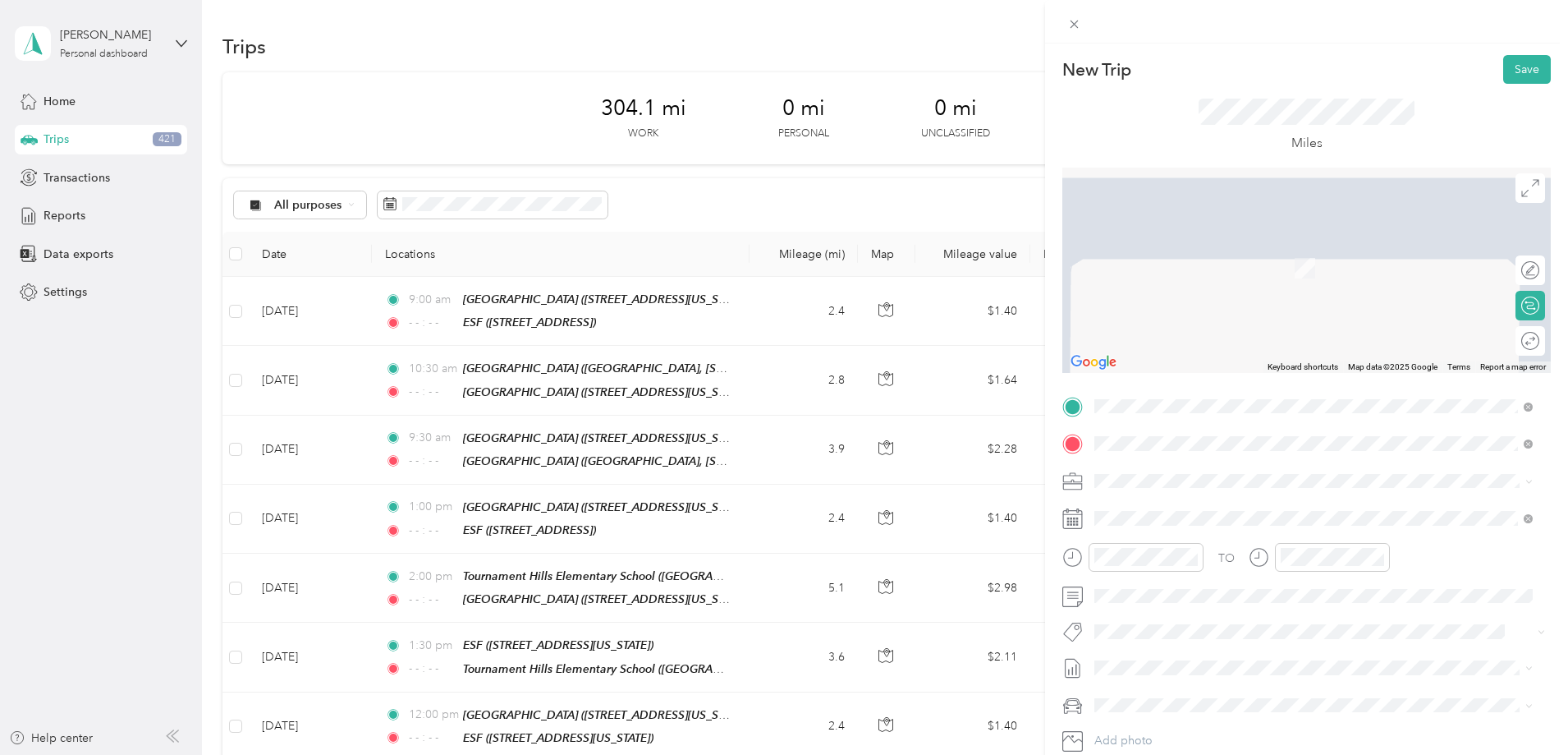
click at [1222, 525] on span "751 Palm Avenue, 92223, Beaumont, California, United States" at bounding box center [1207, 527] width 164 height 14
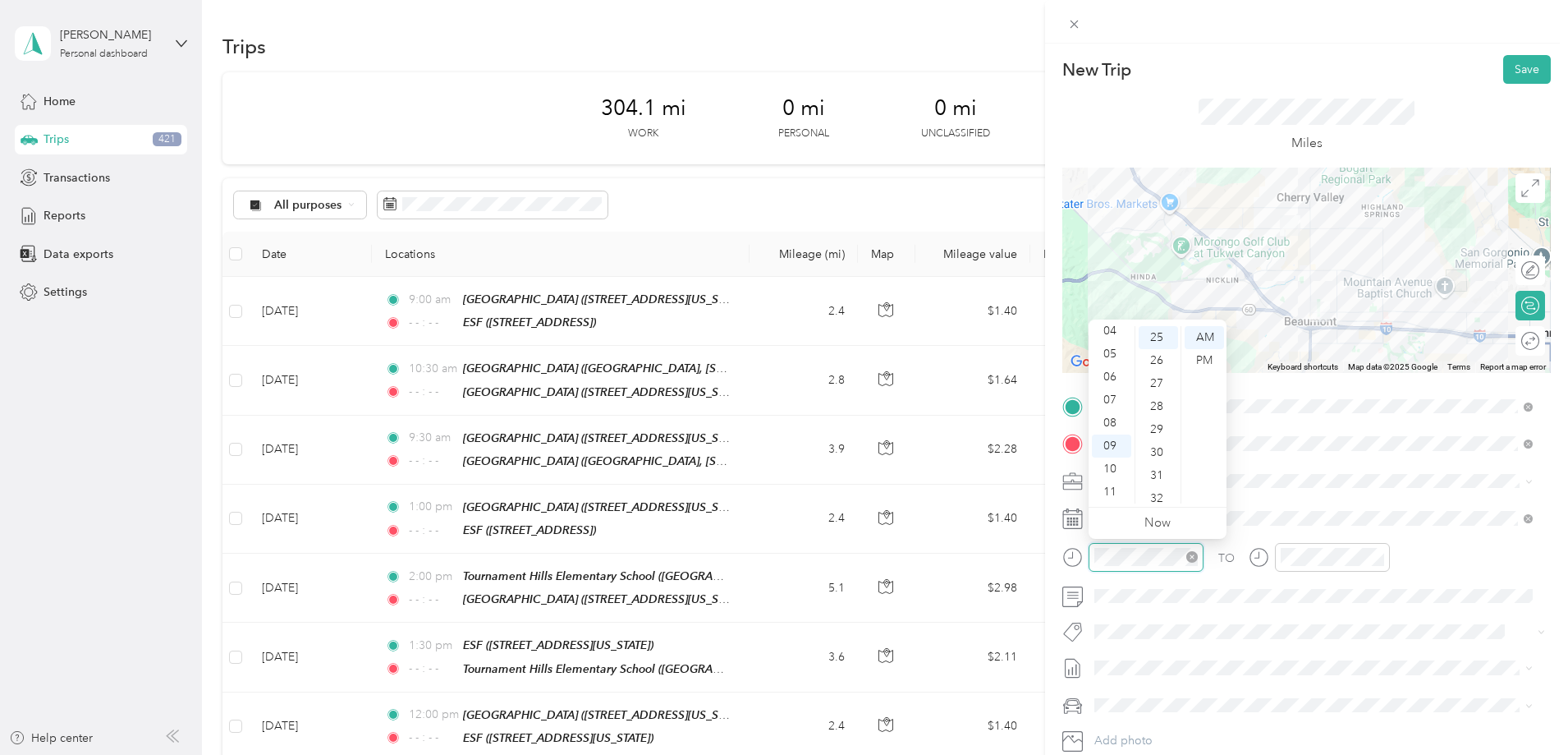
scroll to position [575, 0]
click at [1112, 495] on div "11" at bounding box center [1111, 492] width 39 height 23
click at [1158, 337] on div "00" at bounding box center [1157, 338] width 39 height 23
click at [1375, 557] on icon "close-circle" at bounding box center [1378, 557] width 12 height 12
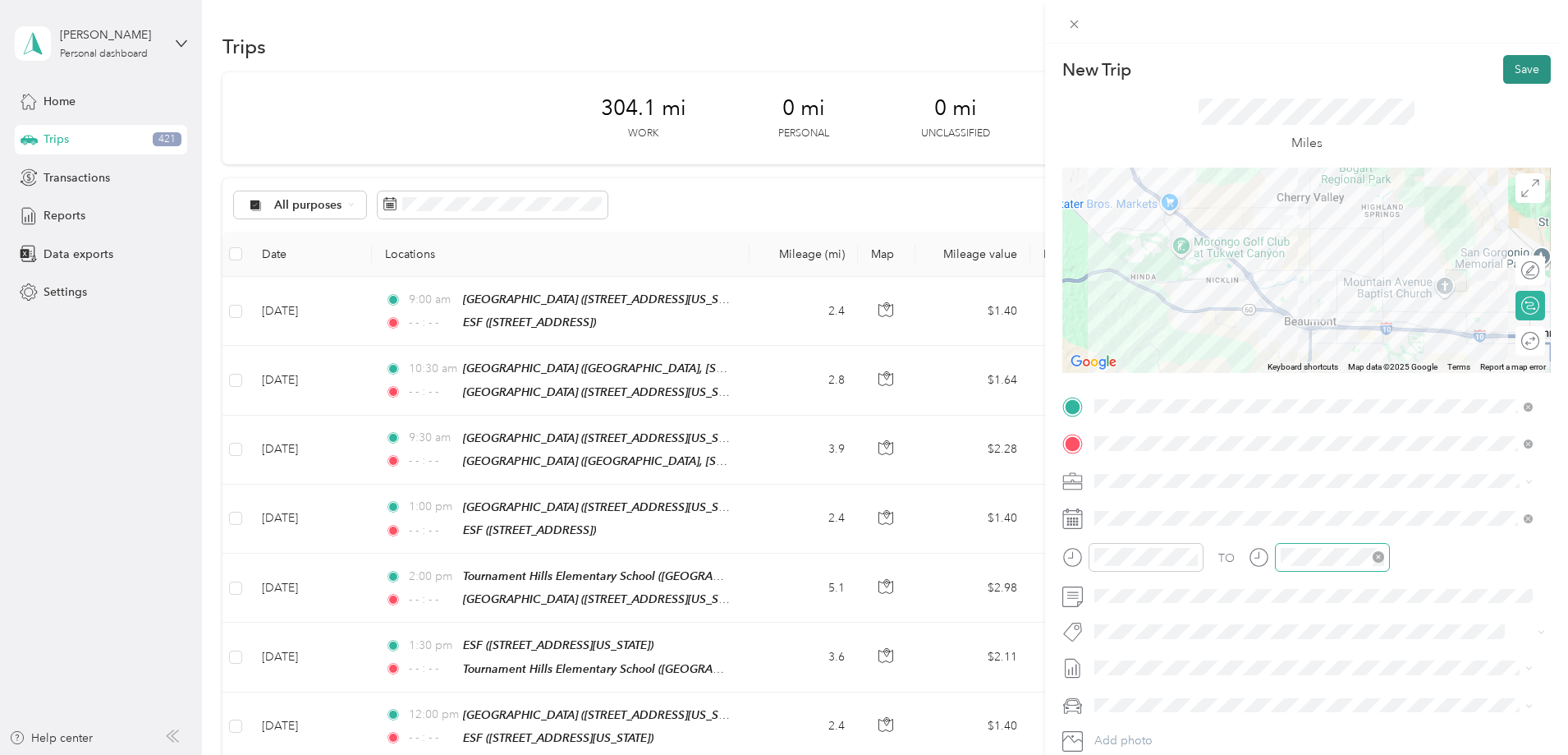
click at [1527, 70] on button "Save" at bounding box center [1526, 68] width 48 height 28
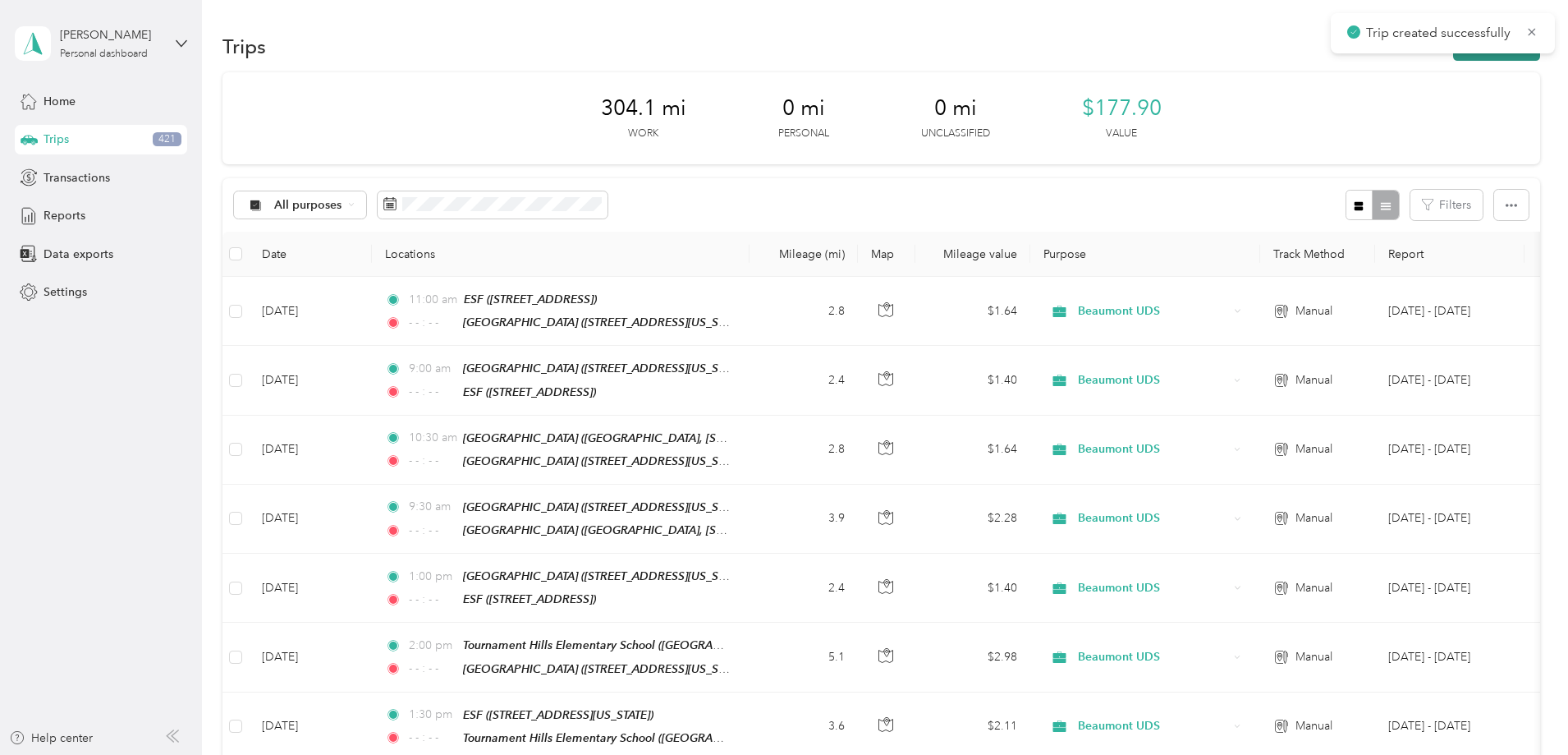
click at [1453, 60] on button "New trip" at bounding box center [1496, 46] width 87 height 28
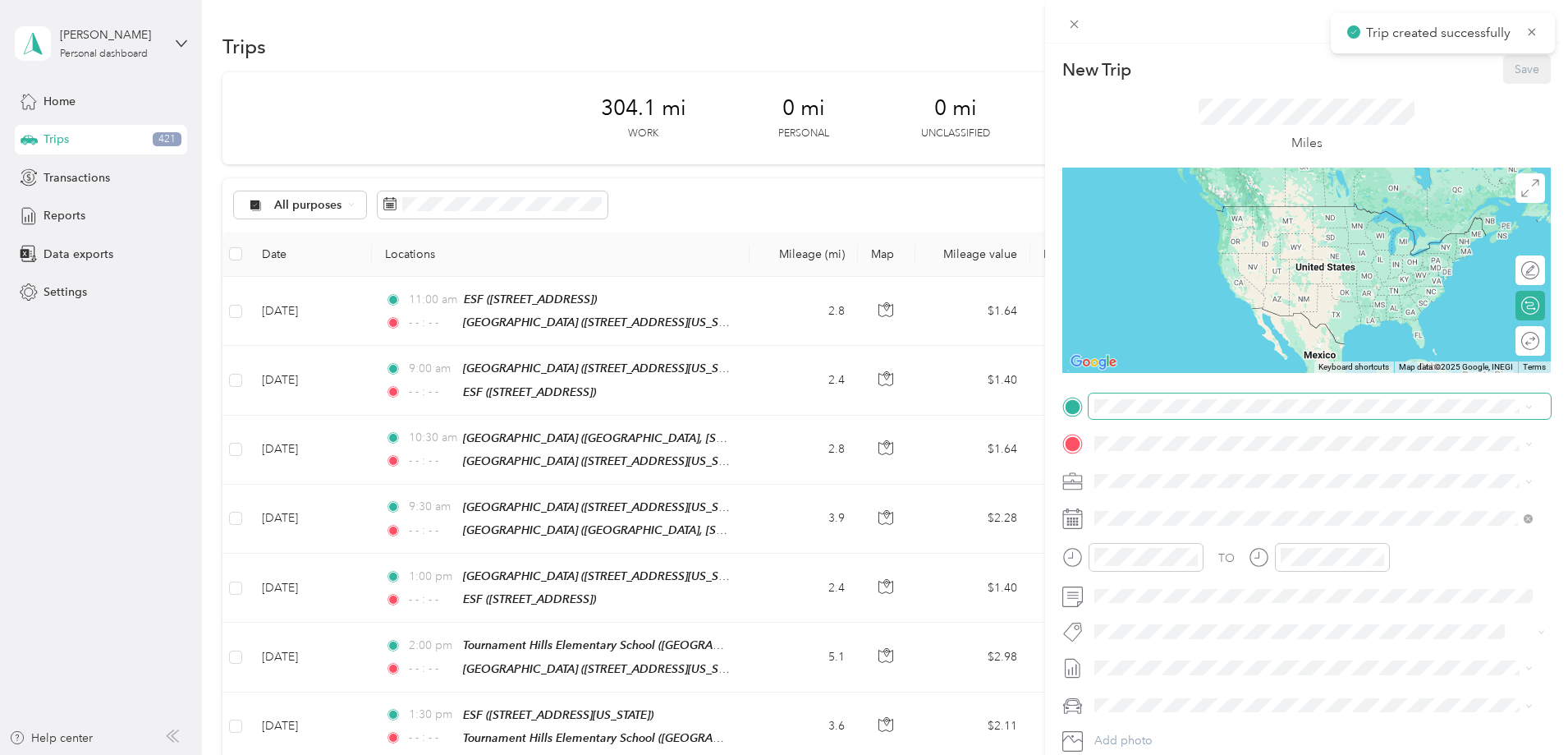
click at [1120, 414] on span at bounding box center [1319, 406] width 462 height 26
click at [1186, 486] on span "751 Palm Avenue, 92223, Beaumont, California, United States" at bounding box center [1207, 490] width 164 height 14
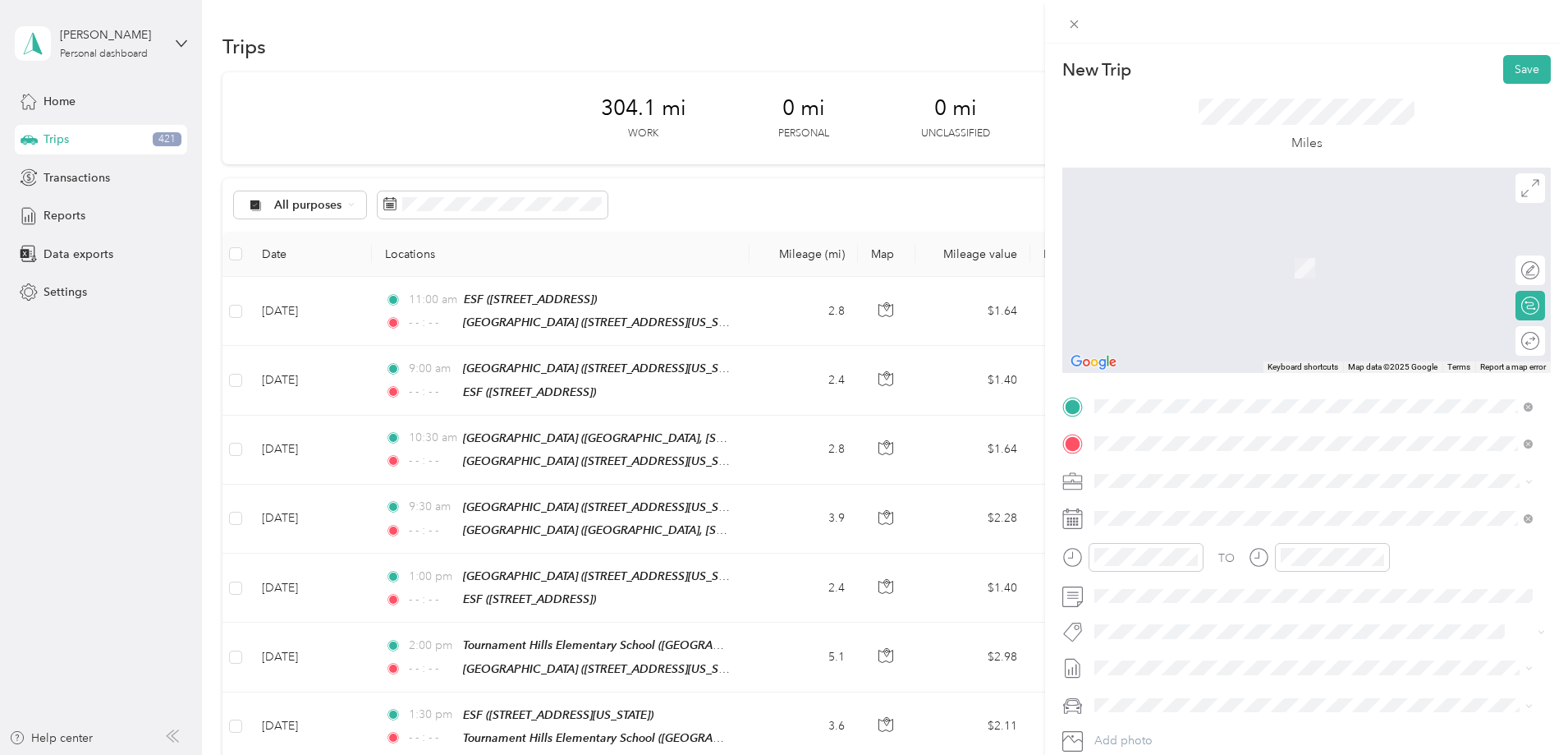
click at [1206, 534] on div "Sundance Elementary Sundance Elementary, 1500-1520 E 8th St, 92223, Beaumont, C…" at bounding box center [1306, 517] width 361 height 34
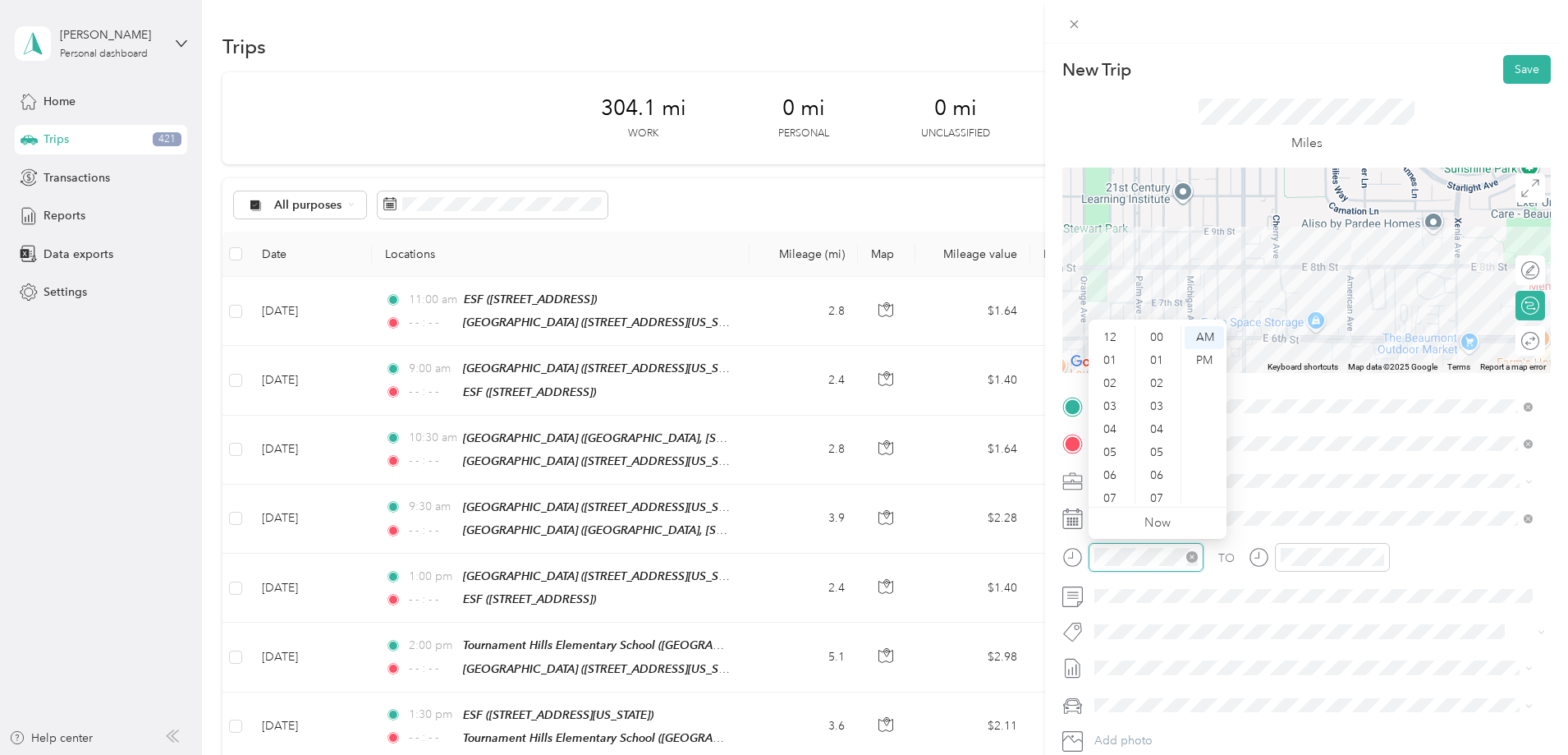
scroll to position [99, 0]
click at [1112, 487] on div "11" at bounding box center [1111, 492] width 39 height 23
click at [1150, 426] on div "30" at bounding box center [1157, 429] width 39 height 23
click at [1375, 558] on icon "close-circle" at bounding box center [1378, 557] width 12 height 12
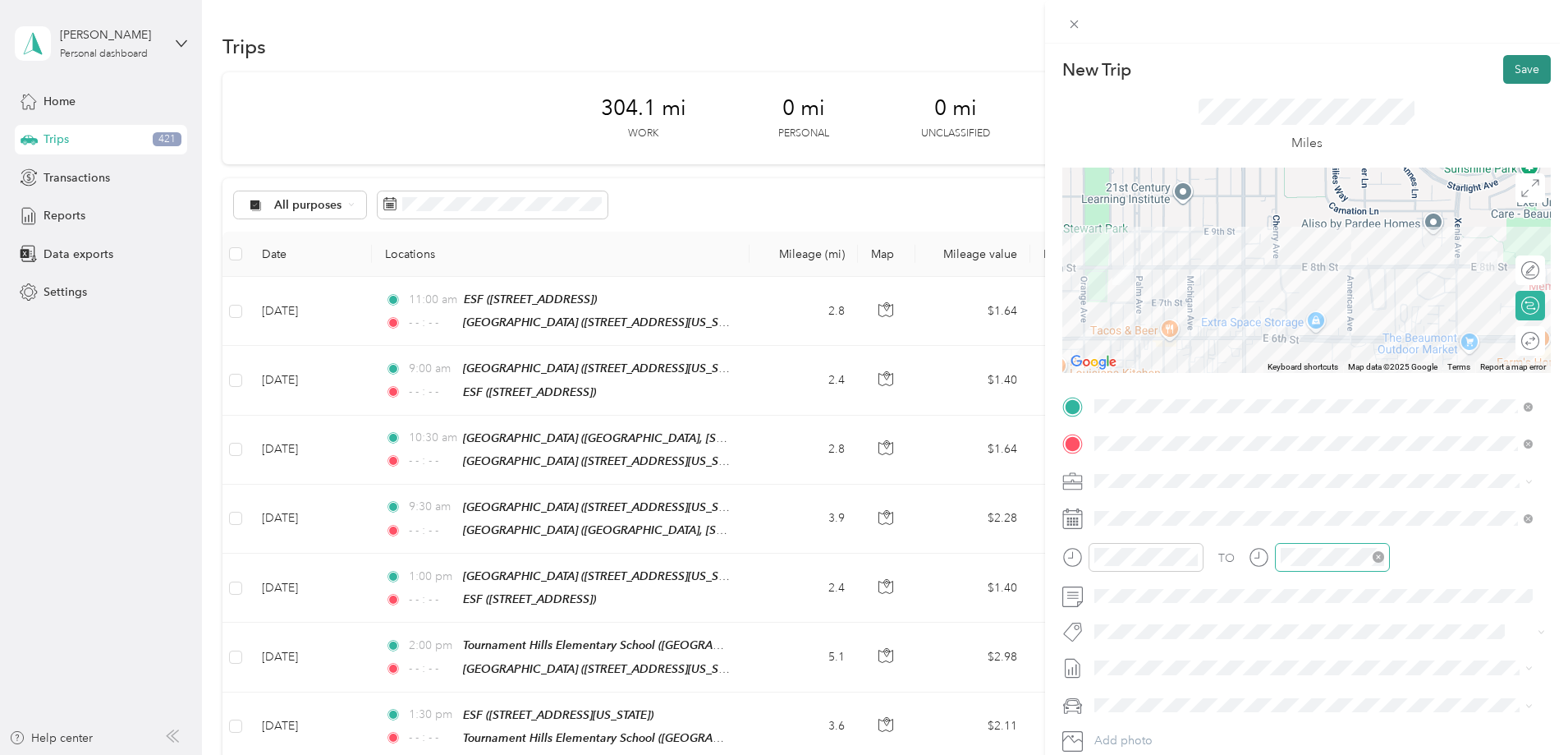
click at [1517, 75] on button "Save" at bounding box center [1526, 68] width 48 height 28
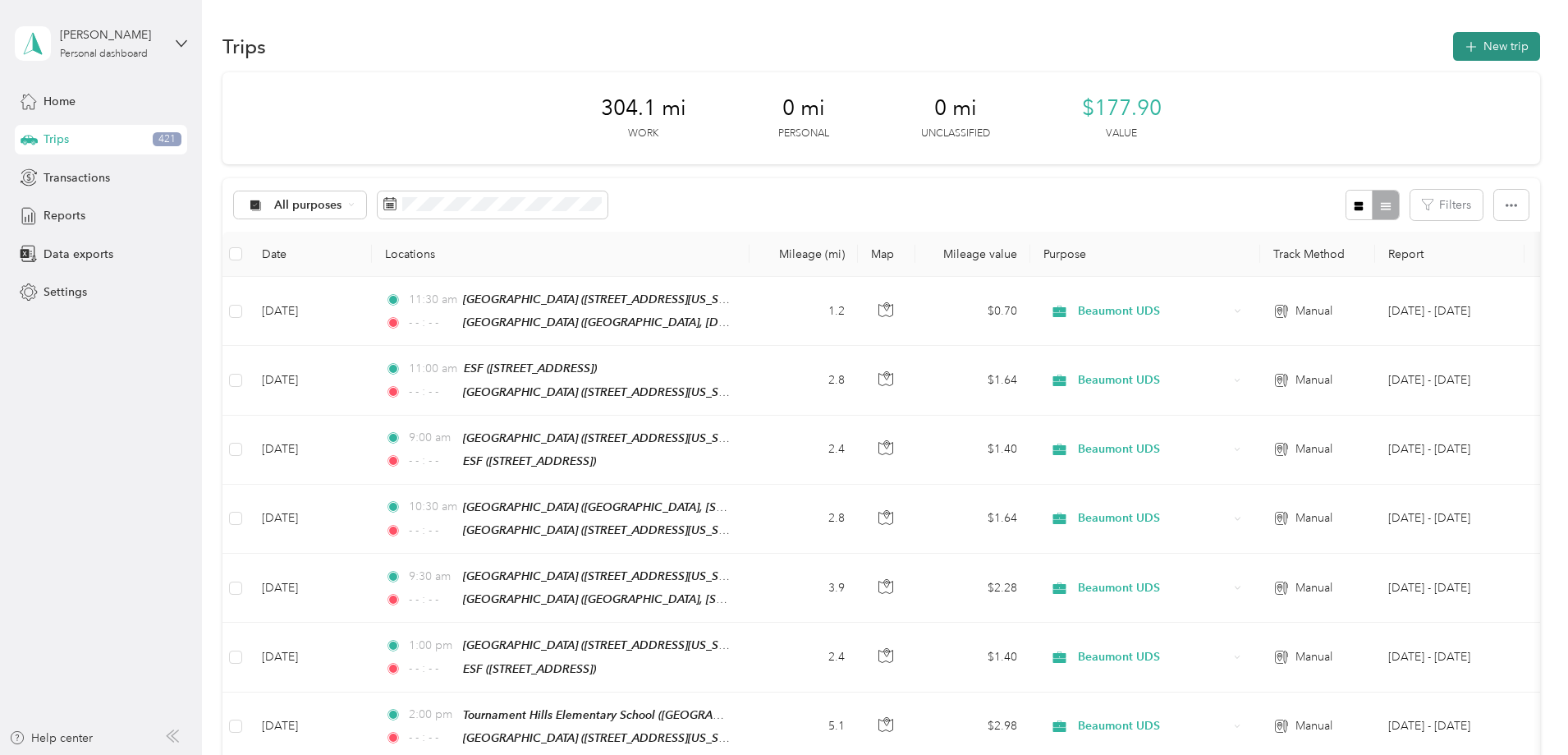
click at [1461, 50] on icon "button" at bounding box center [1470, 47] width 19 height 19
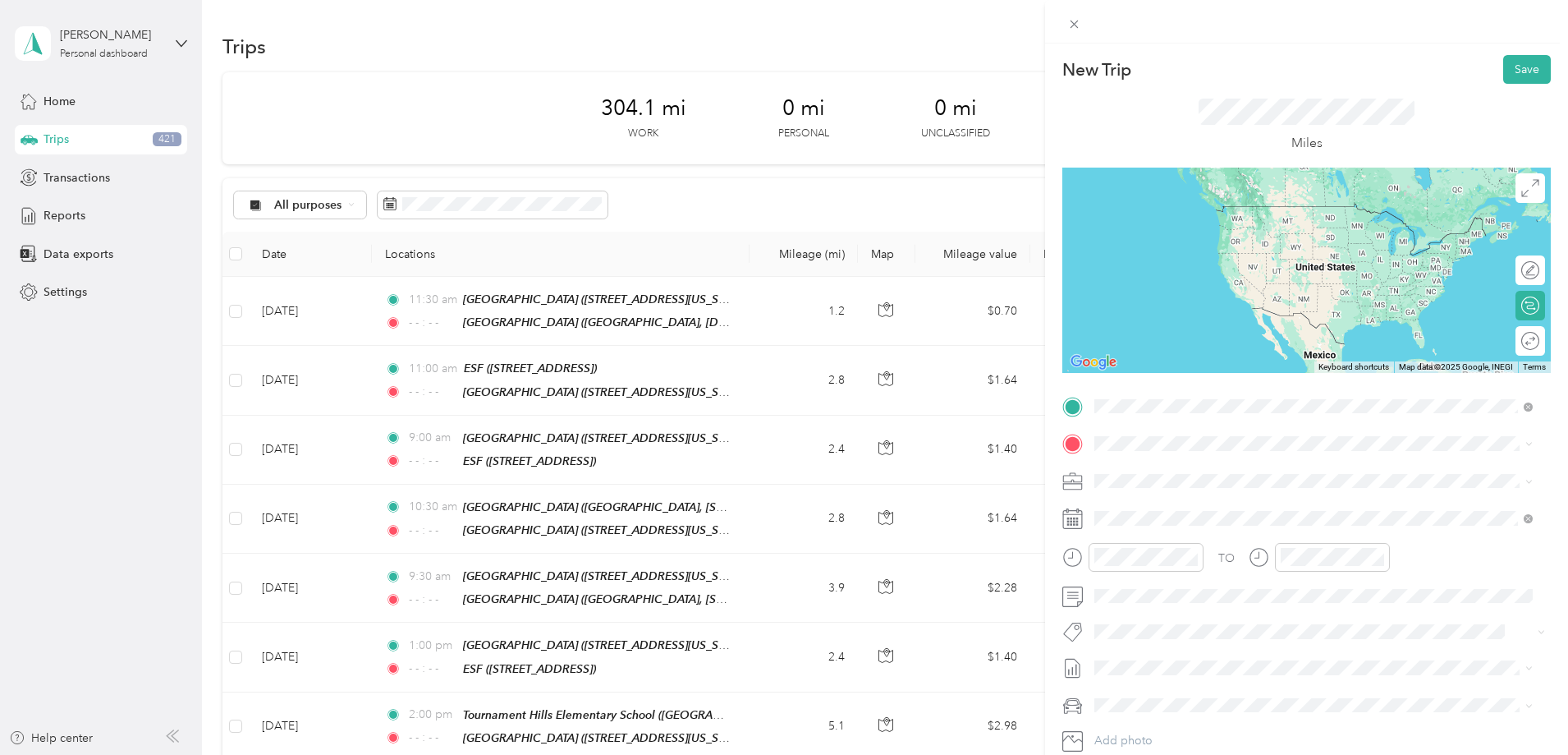
click at [1220, 484] on span "Sundance Elementary, 1500-1520 E 8th St, 92223, Beaumont, California, United St…" at bounding box center [1306, 490] width 361 height 14
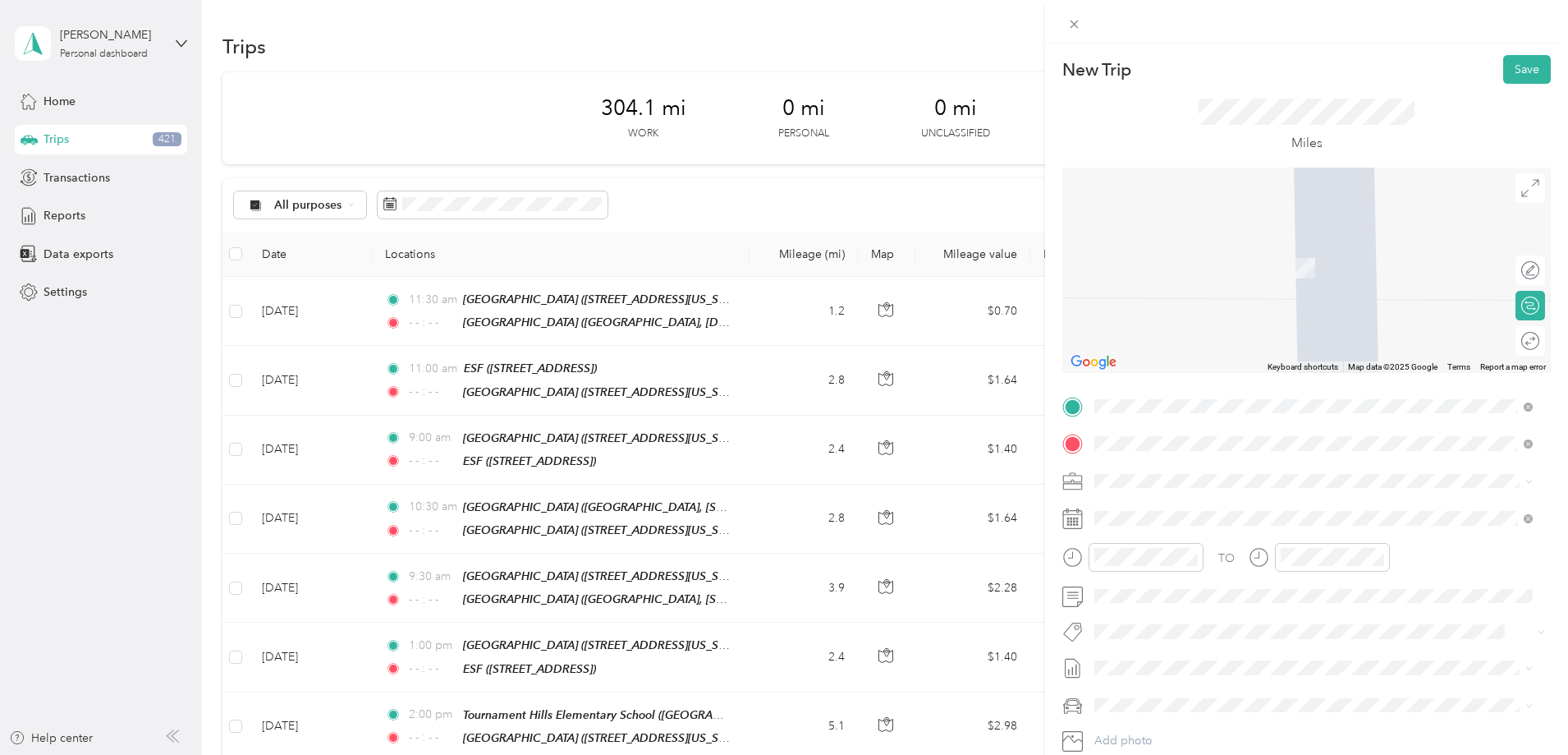
click at [1195, 510] on span "Starlight Avenue Beaumont, California 92223, United States" at bounding box center [1276, 502] width 303 height 15
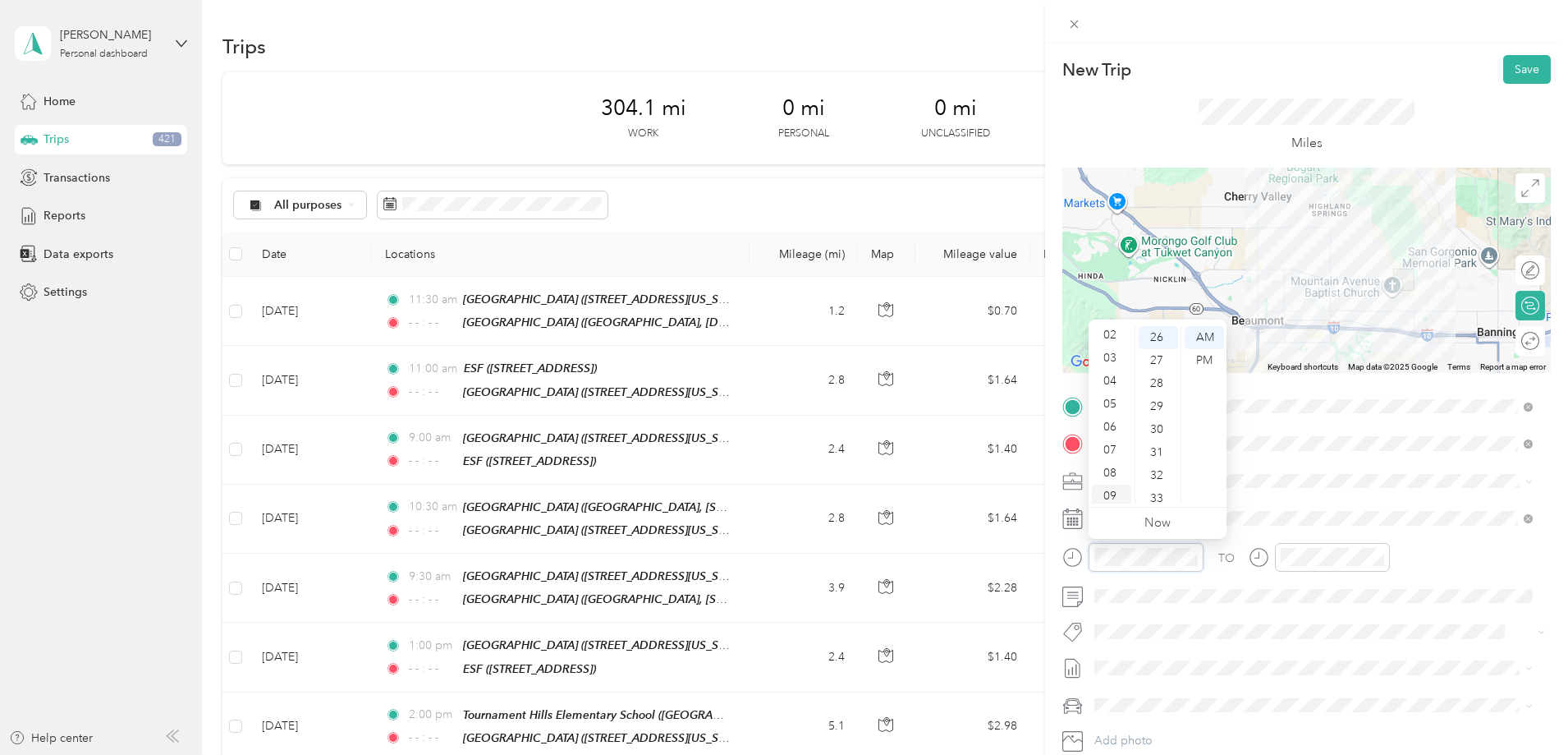
scroll to position [0, 0]
click at [1112, 340] on div "12" at bounding box center [1111, 338] width 39 height 23
click at [1160, 336] on div "00" at bounding box center [1157, 338] width 39 height 23
click at [1215, 365] on div "PM" at bounding box center [1204, 361] width 39 height 23
click at [1377, 559] on icon "close-circle" at bounding box center [1378, 557] width 12 height 12
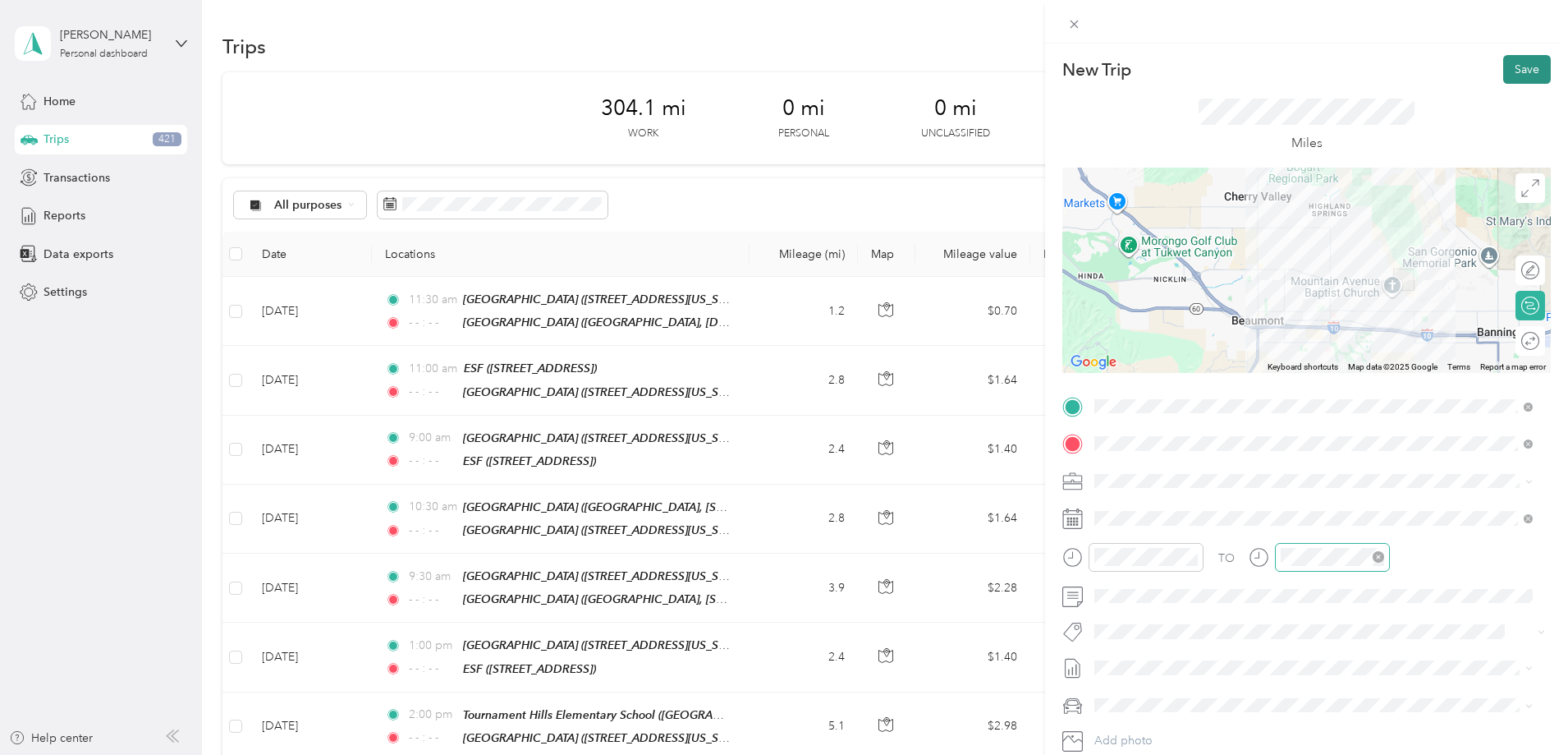
click at [1505, 72] on button "Save" at bounding box center [1526, 68] width 48 height 28
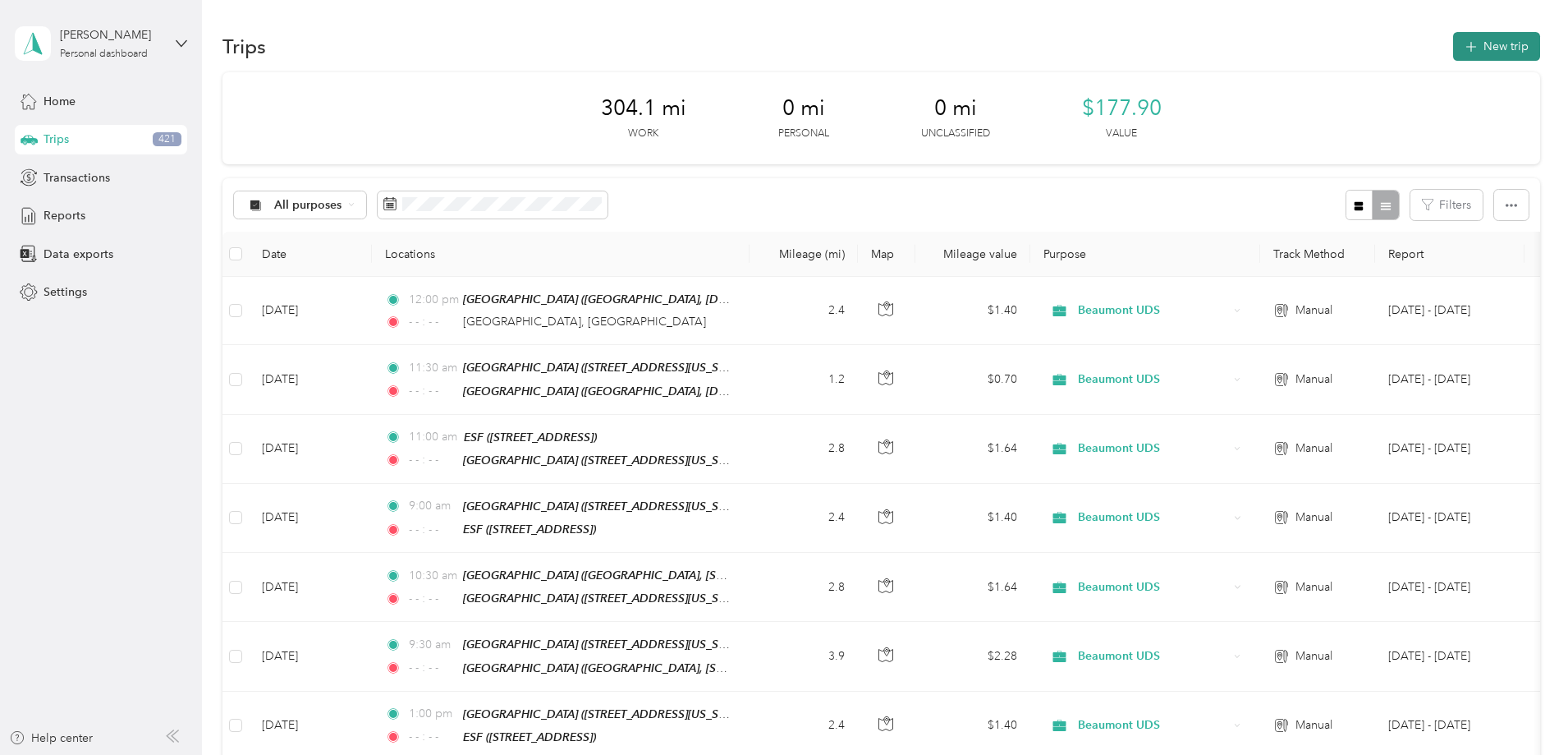
click at [1461, 44] on icon "button" at bounding box center [1470, 47] width 19 height 19
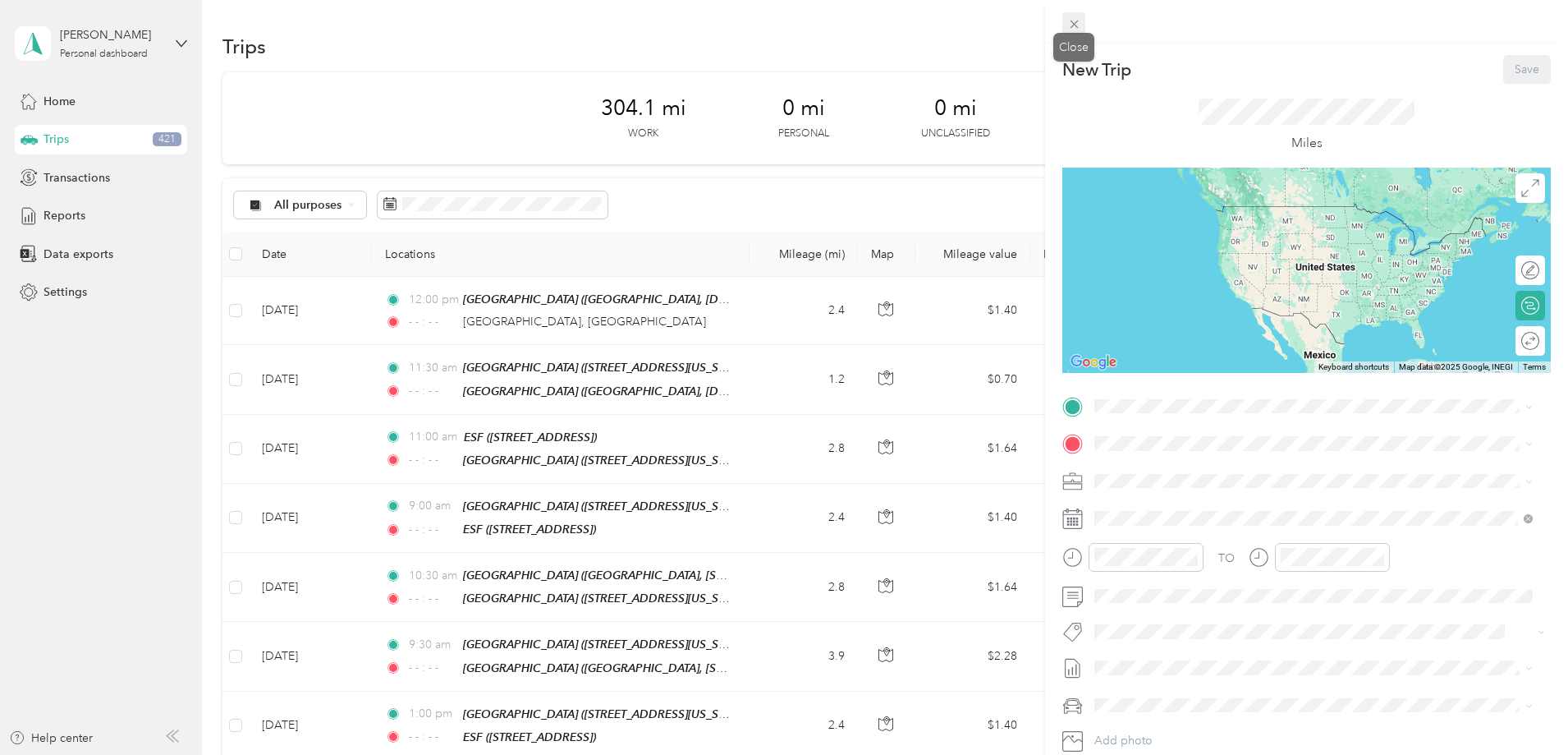
click at [1070, 20] on icon at bounding box center [1074, 24] width 14 height 14
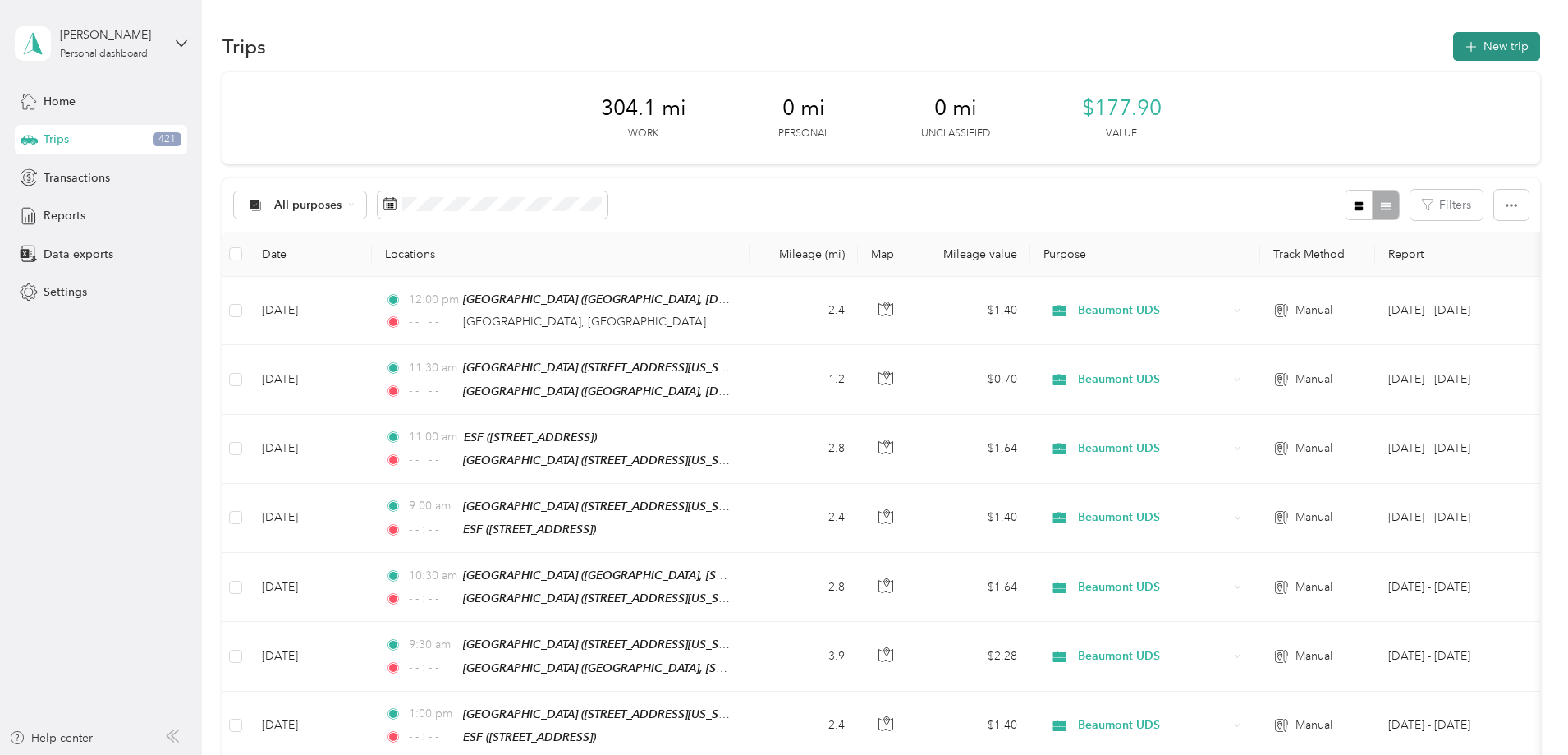
click at [1453, 49] on button "New trip" at bounding box center [1496, 46] width 87 height 28
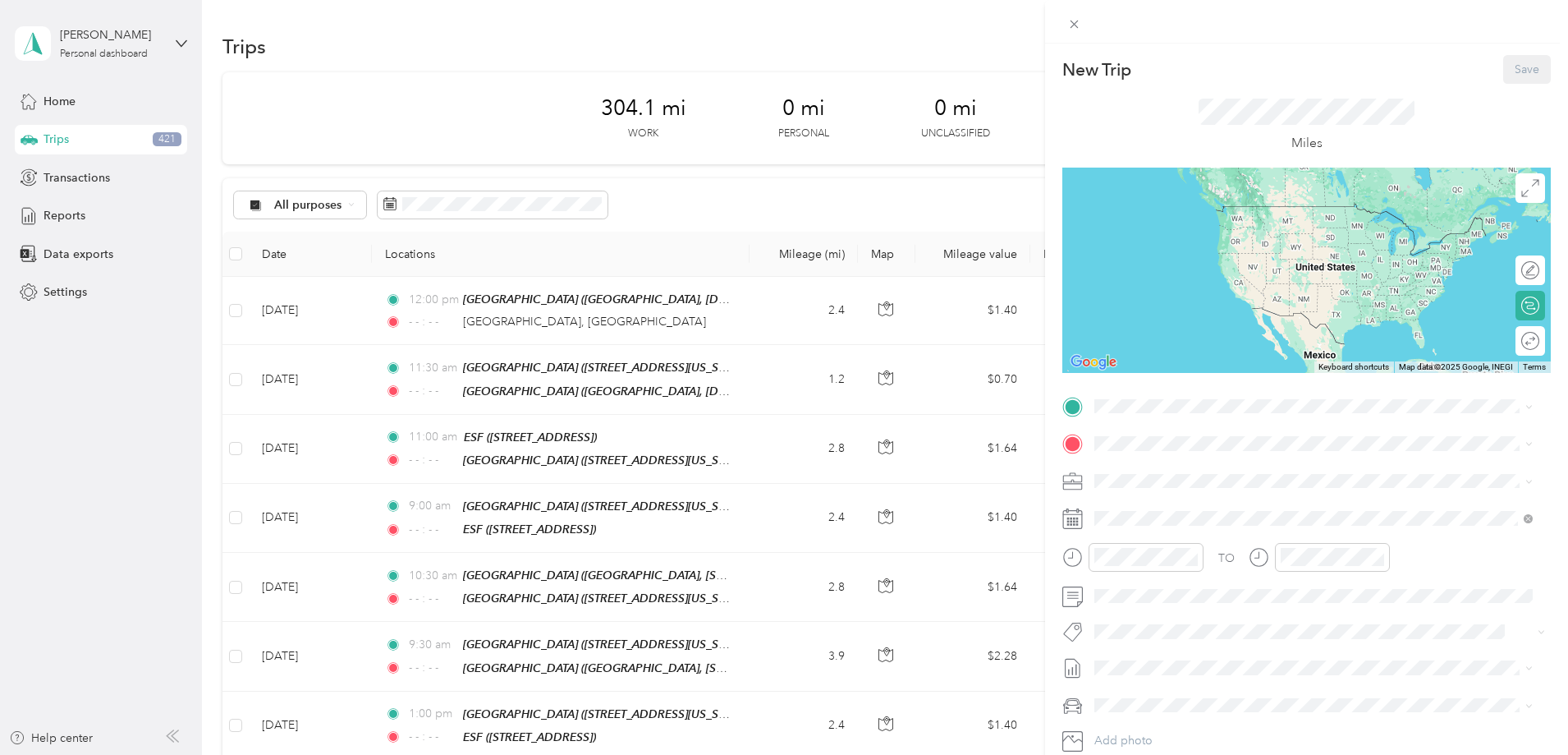
click at [1230, 483] on span "38900 Brookside Ave, 92223, Beaumont, CA, United States" at bounding box center [1177, 485] width 104 height 14
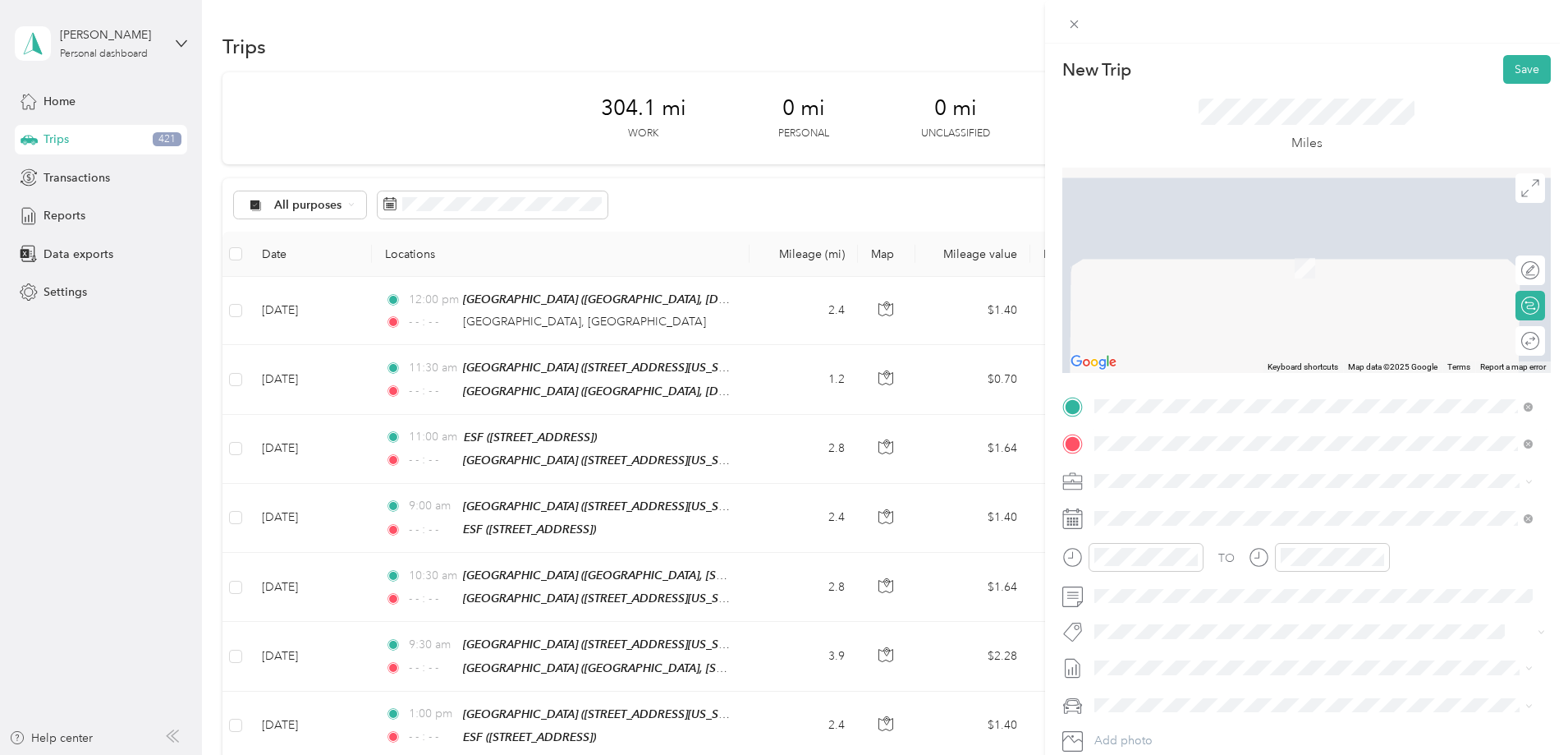
click at [1205, 543] on span "Fairplex Drive Pomona, California 91768, United States" at bounding box center [1276, 536] width 303 height 15
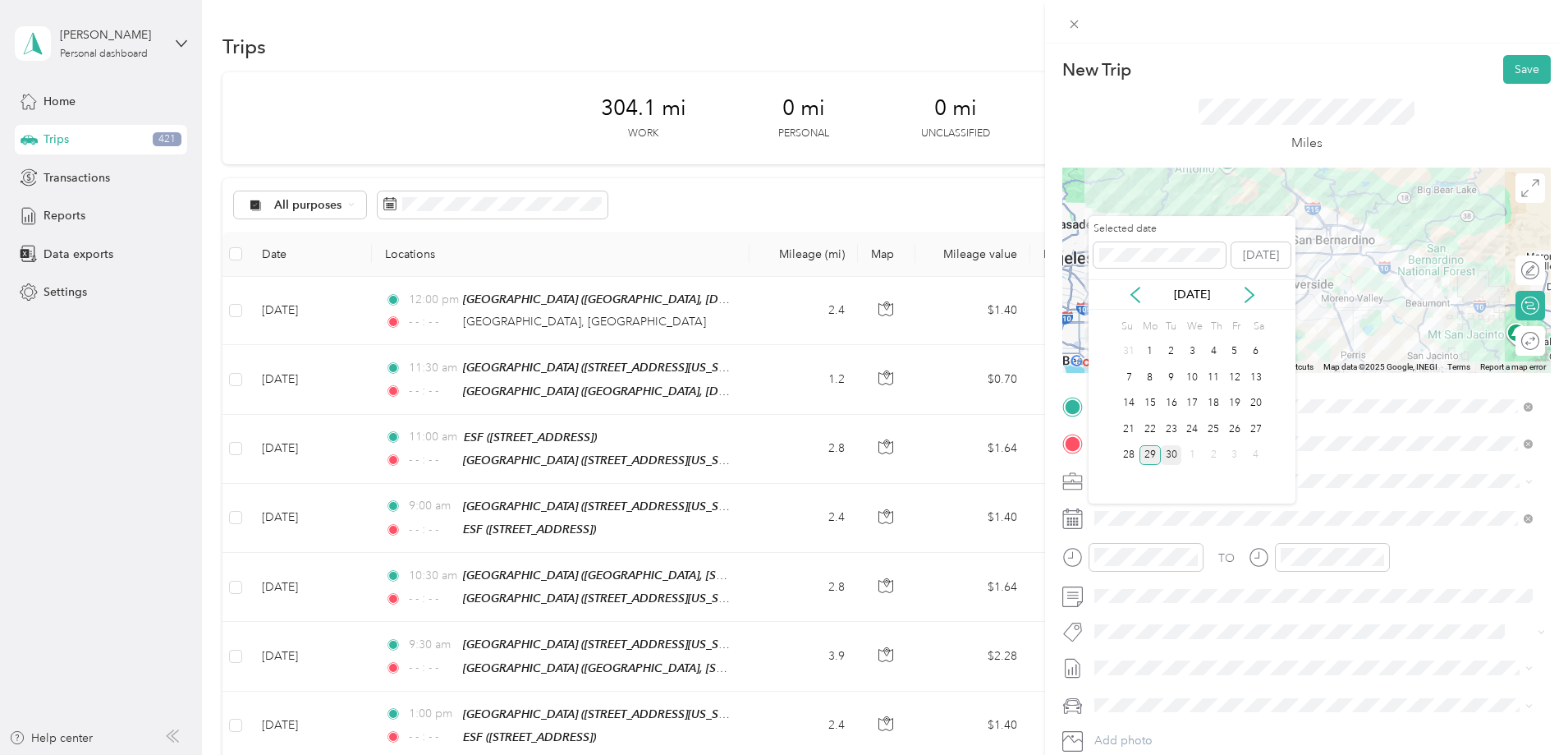
click at [1173, 453] on div "30" at bounding box center [1171, 455] width 21 height 20
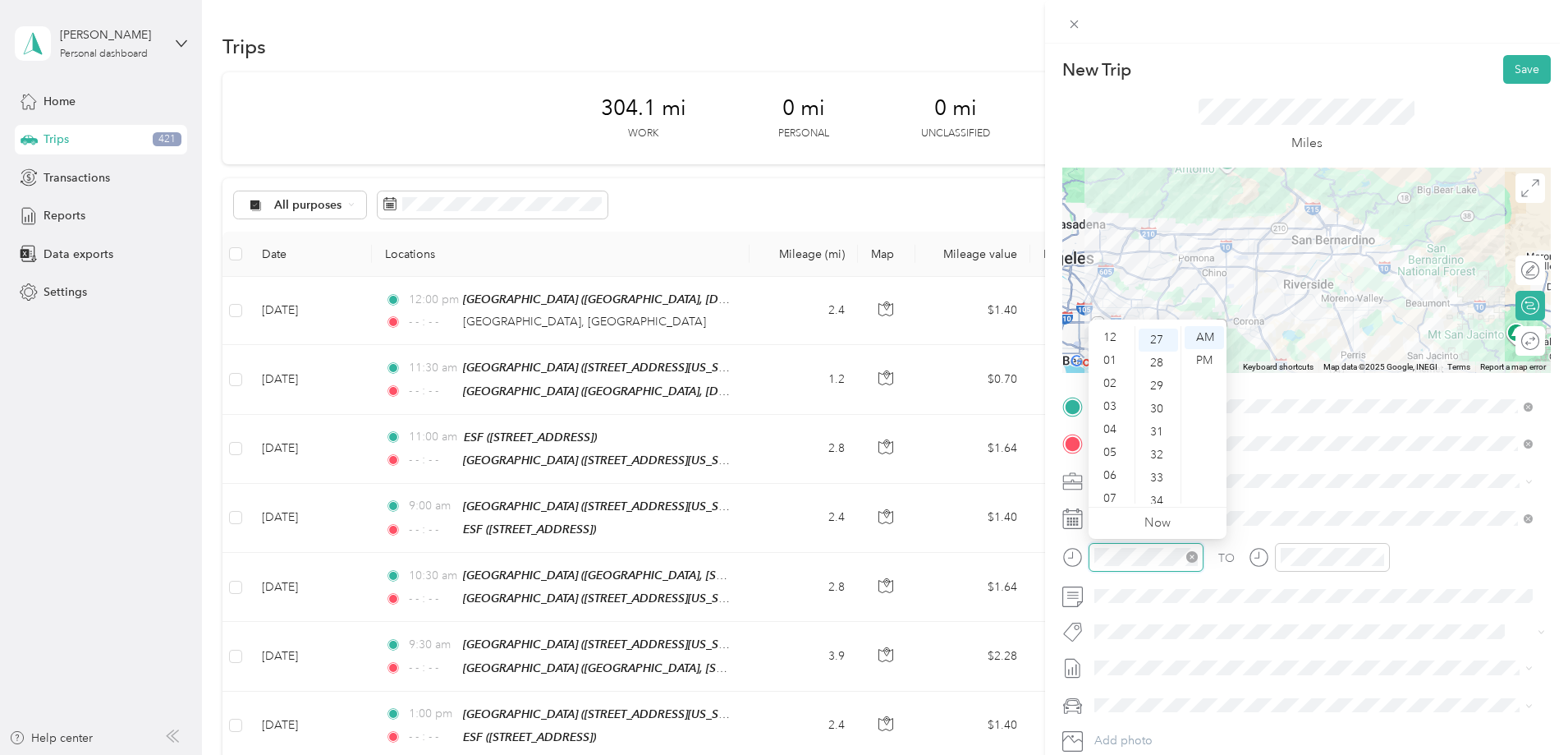
scroll to position [99, 0]
click at [1115, 425] on div "08" at bounding box center [1111, 423] width 39 height 23
click at [1204, 334] on div "AM" at bounding box center [1204, 338] width 39 height 23
click at [1377, 558] on icon "close-circle" at bounding box center [1378, 557] width 12 height 12
click at [1506, 70] on button "Save" at bounding box center [1526, 68] width 48 height 28
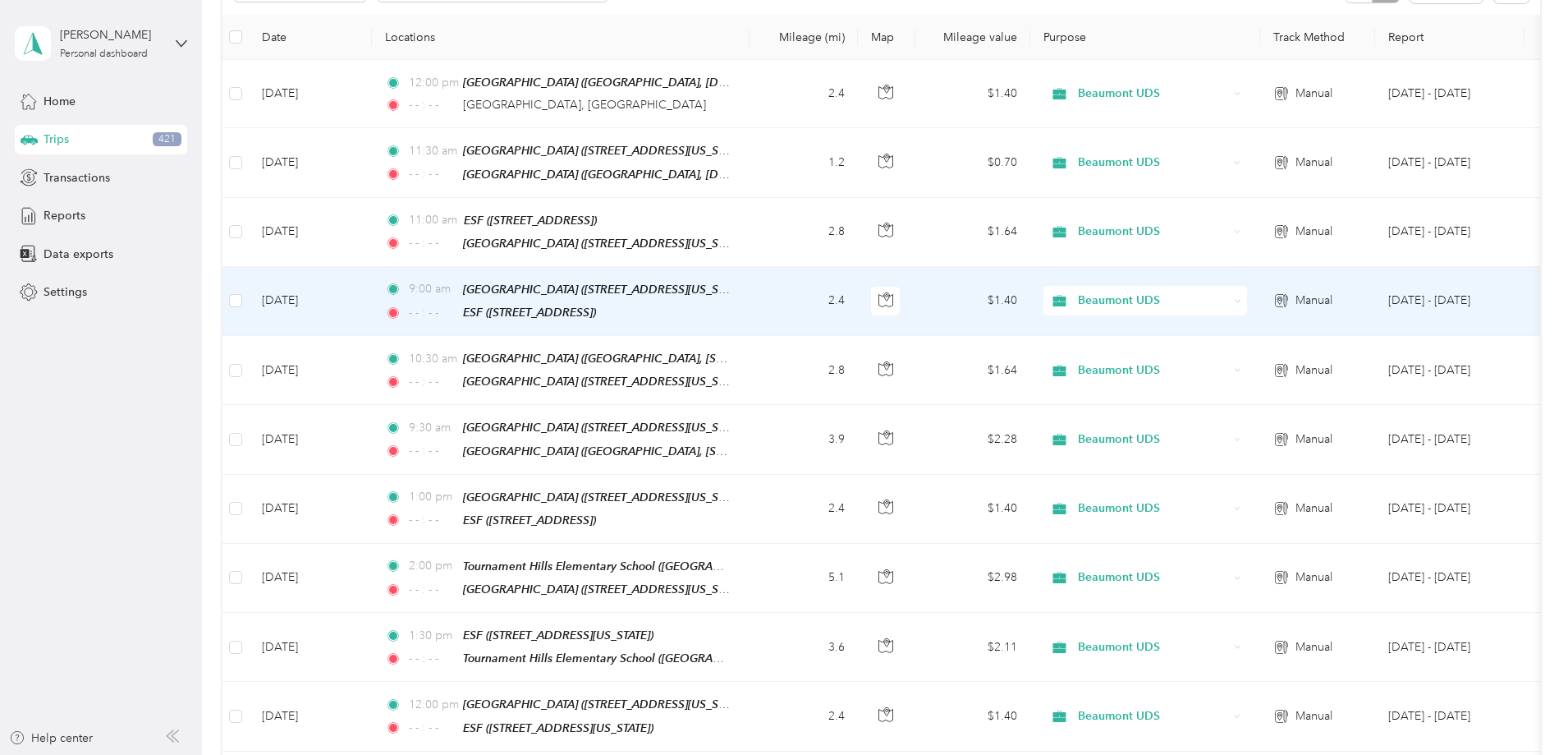
scroll to position [0, 0]
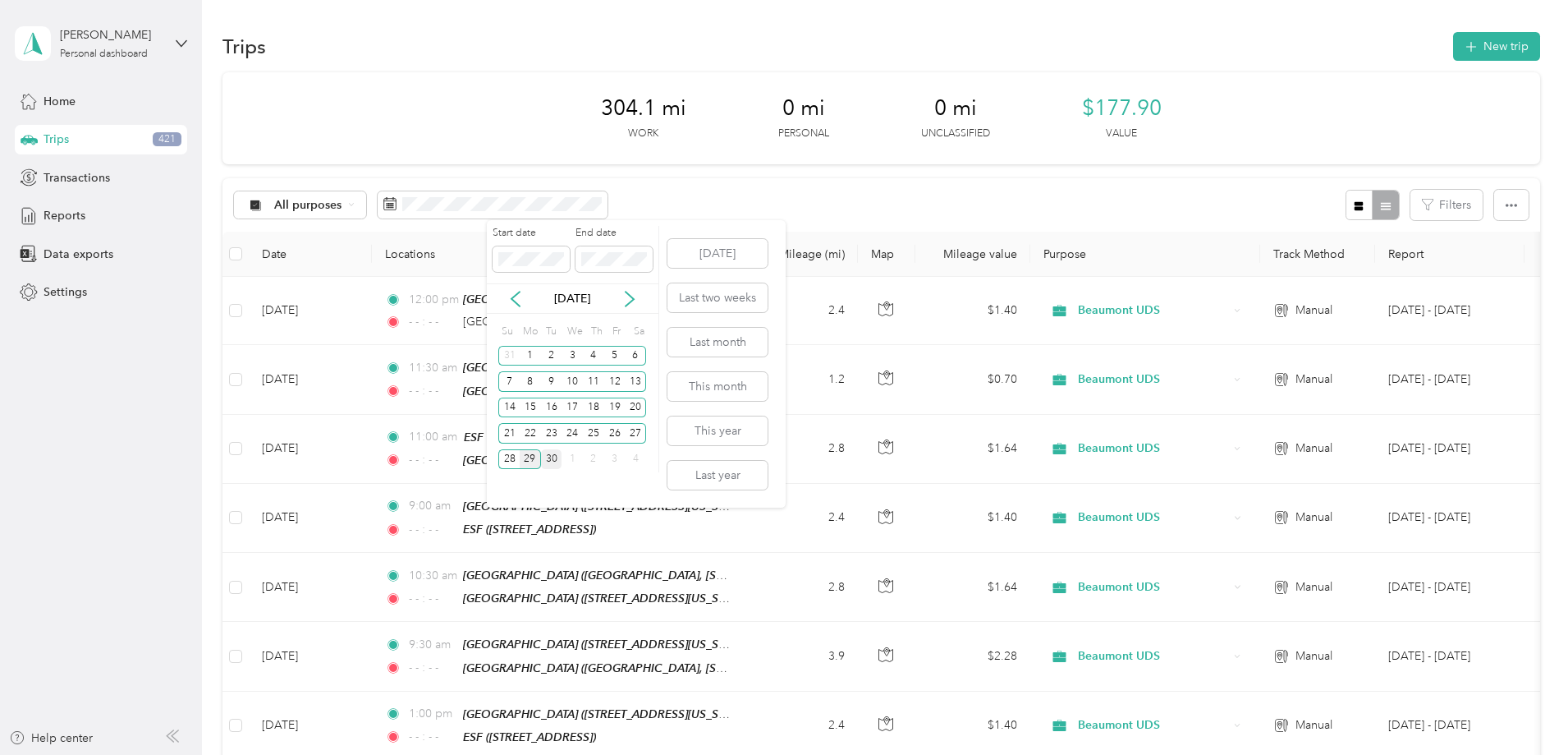
click at [552, 461] on div "30" at bounding box center [552, 458] width 21 height 20
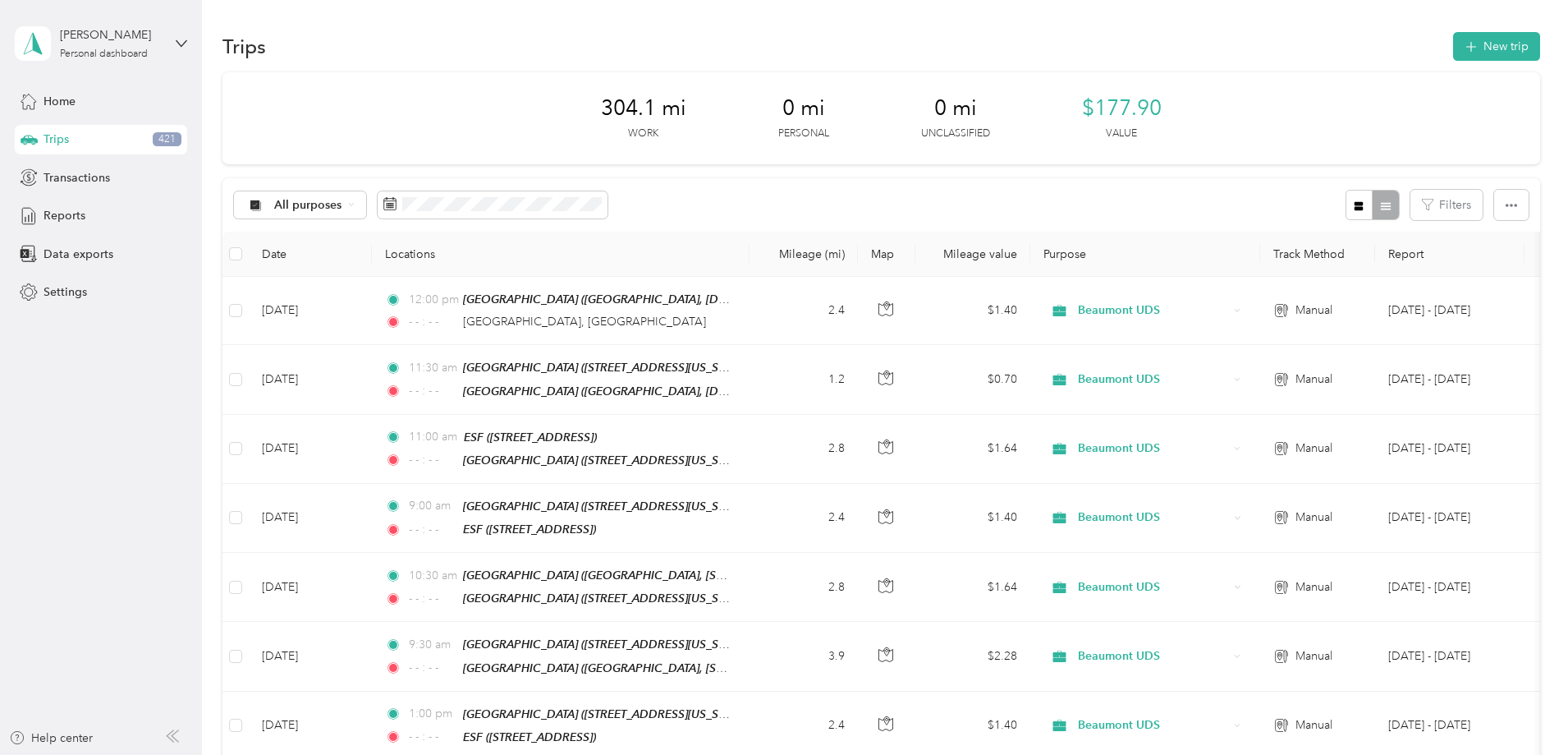
click at [780, 194] on div "All purposes Filters" at bounding box center [881, 205] width 1317 height 54
click at [1453, 50] on button "New trip" at bounding box center [1496, 46] width 87 height 28
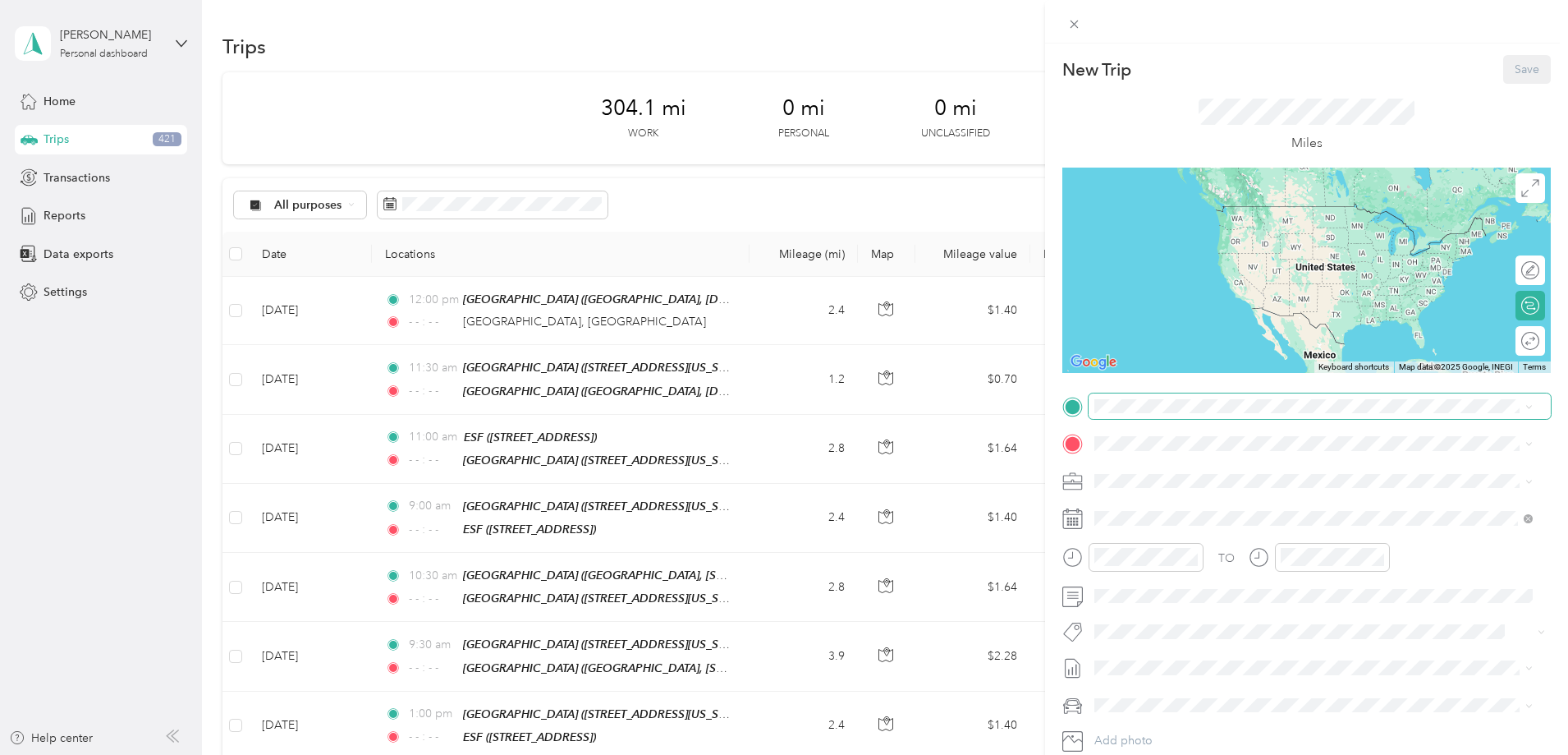
click at [1177, 413] on span at bounding box center [1319, 406] width 462 height 26
drag, startPoint x: 1200, startPoint y: 513, endPoint x: 1199, endPoint y: 483, distance: 30.0
click at [1199, 506] on span "Fairplex Drive Pomona, California 91768, United States" at bounding box center [1276, 498] width 303 height 15
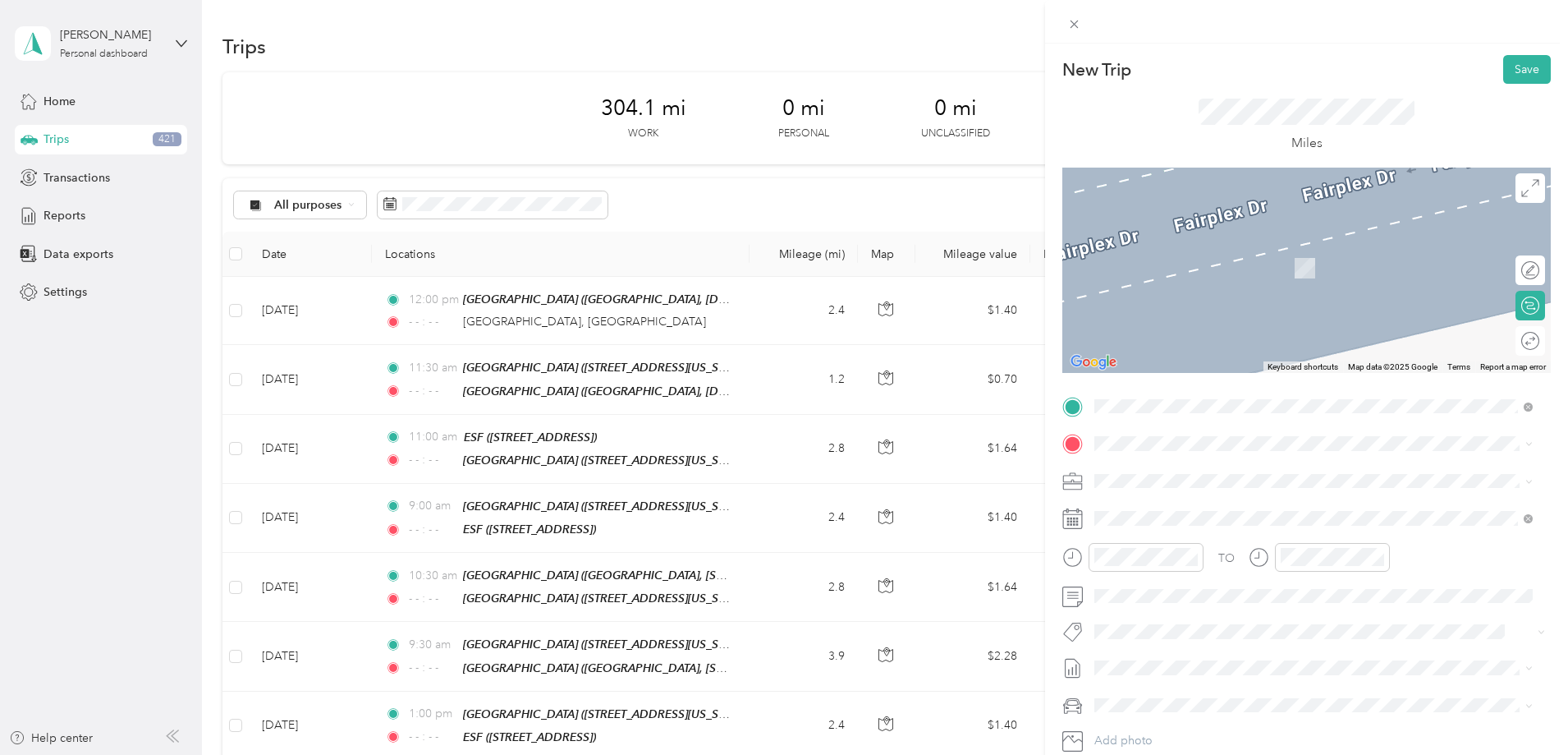
click at [1192, 515] on div "ESF 38900 Brookside Ave, 92223, Beaumont, CA, United States" at bounding box center [1177, 517] width 104 height 34
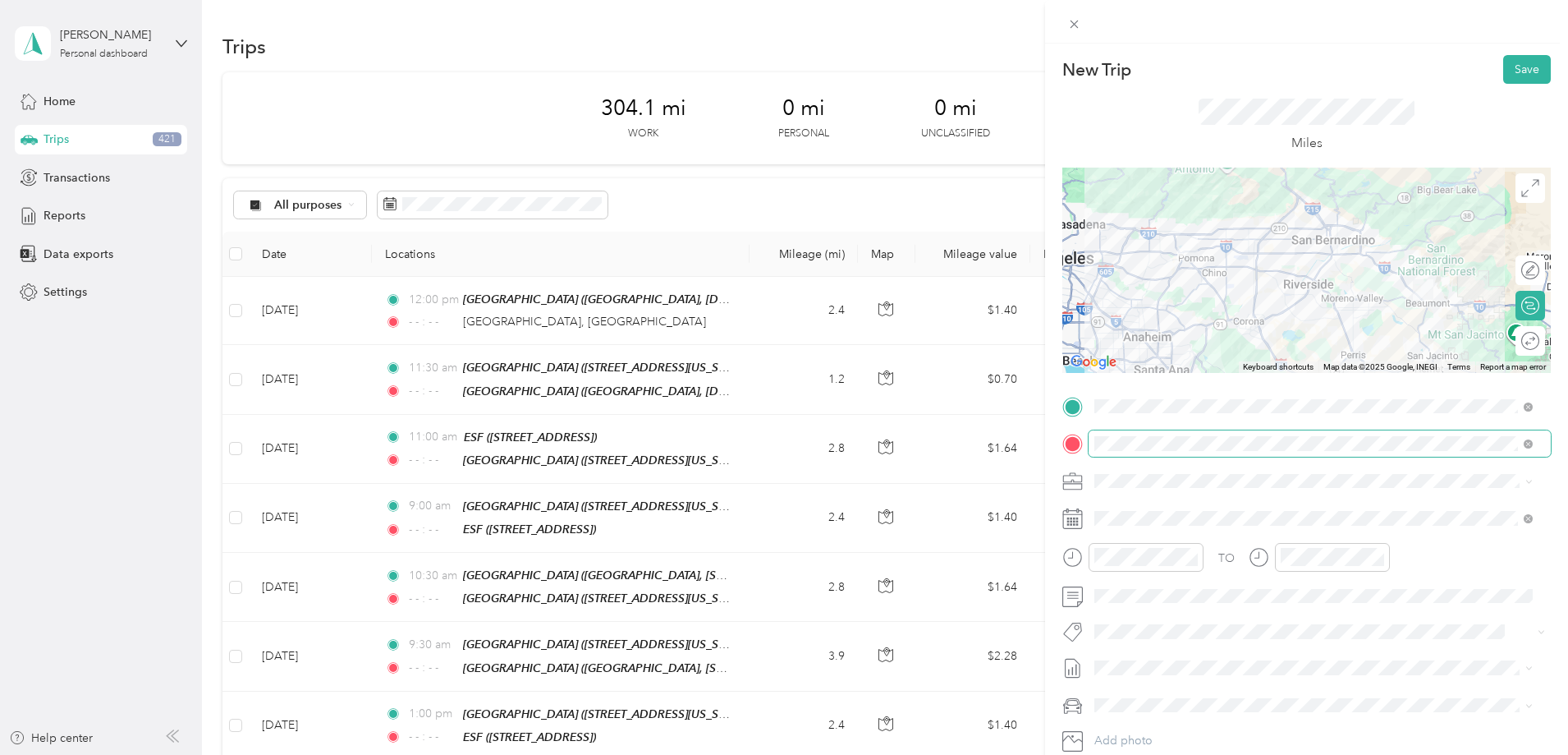
click at [1164, 435] on span at bounding box center [1319, 443] width 462 height 26
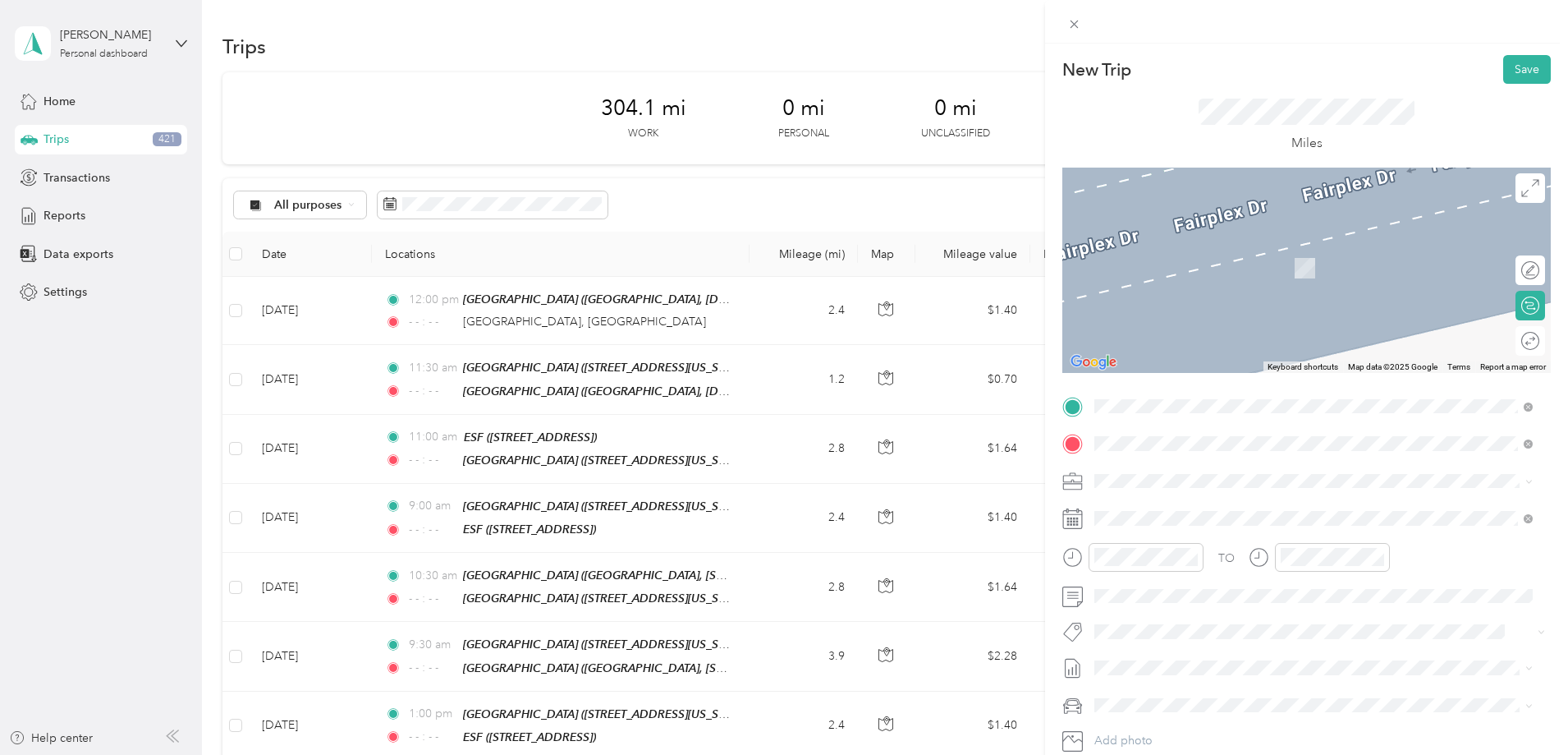
click at [1226, 512] on strong "Starlight Elementary School" at bounding box center [1242, 511] width 122 height 15
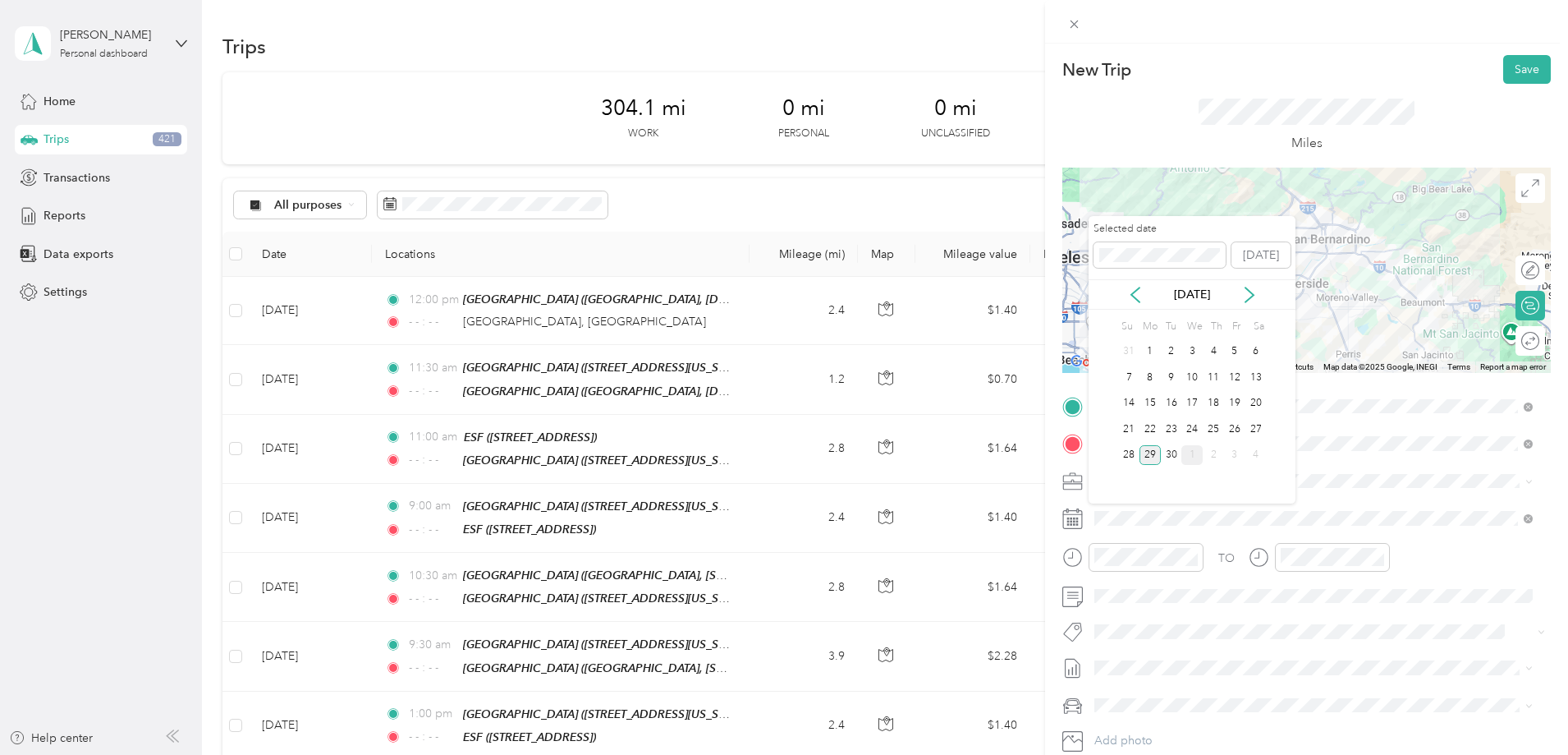
click at [1186, 457] on div "1" at bounding box center [1192, 455] width 21 height 20
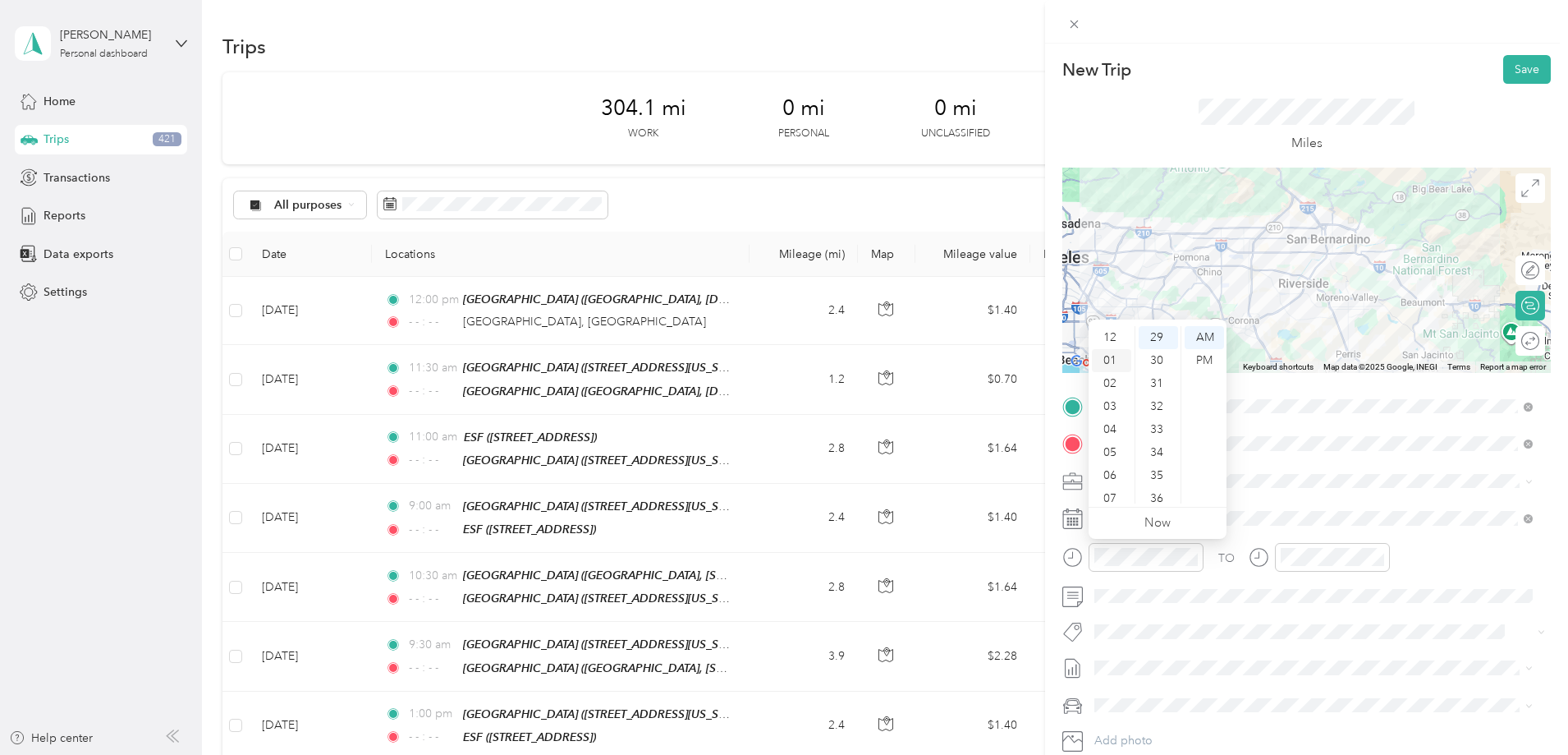
click at [1108, 359] on div "01" at bounding box center [1111, 361] width 39 height 23
click at [1158, 335] on div "00" at bounding box center [1157, 338] width 39 height 23
click at [1196, 361] on div "PM" at bounding box center [1204, 361] width 39 height 23
click at [1382, 557] on icon "close-circle" at bounding box center [1378, 557] width 12 height 12
click at [1513, 65] on button "Save" at bounding box center [1526, 68] width 48 height 28
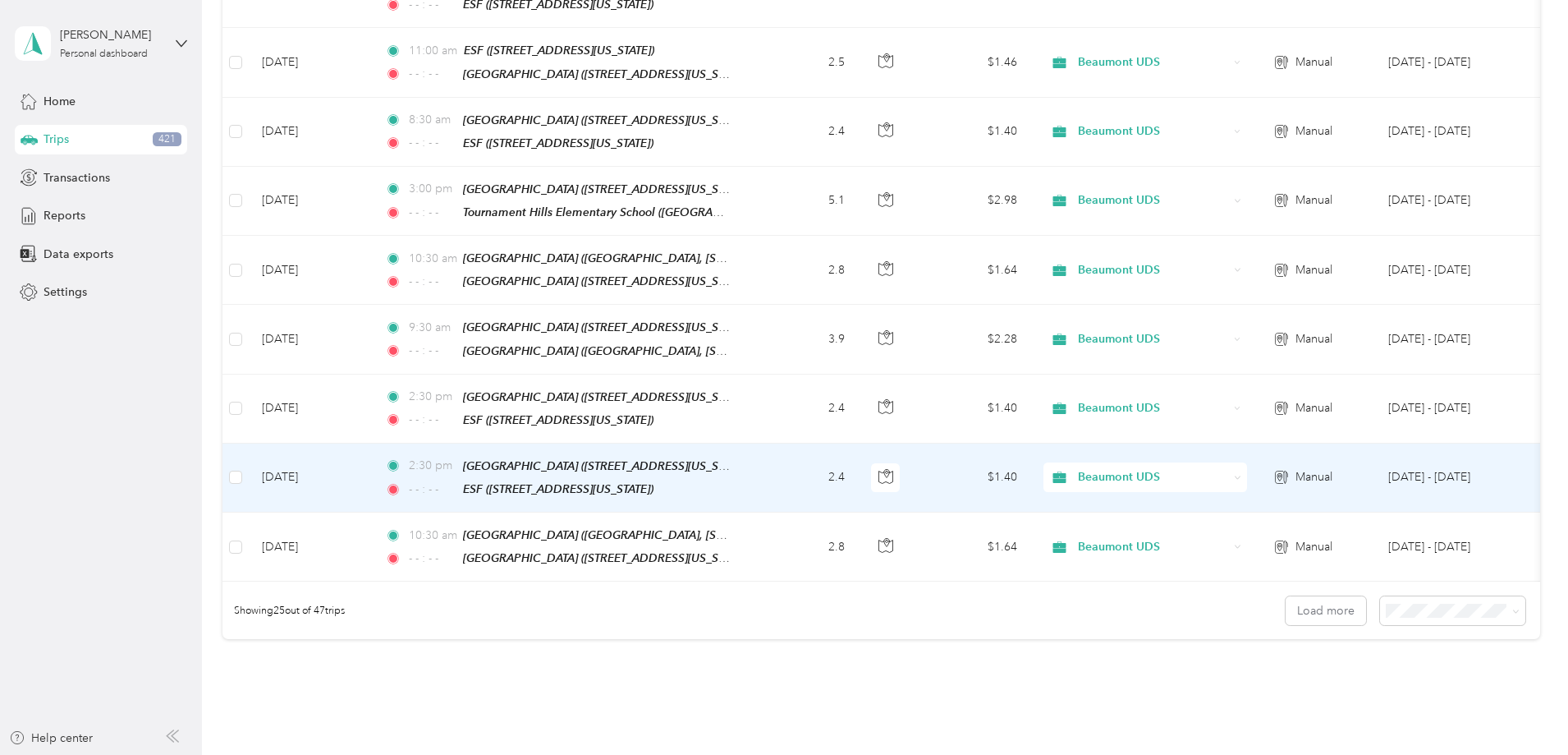
scroll to position [1507, 0]
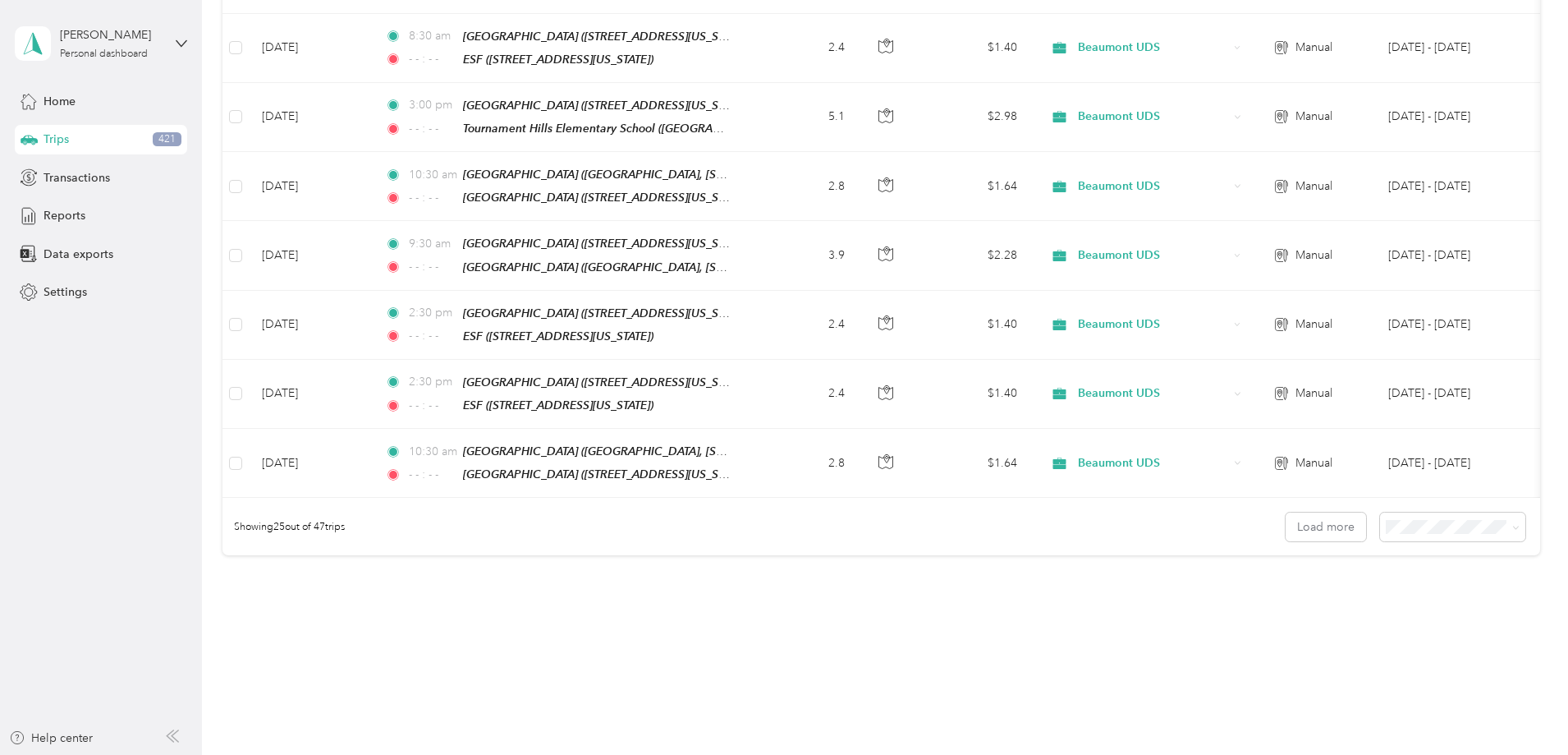
drag, startPoint x: 266, startPoint y: 467, endPoint x: 341, endPoint y: 247, distance: 232.4
